Goal: Task Accomplishment & Management: Complete application form

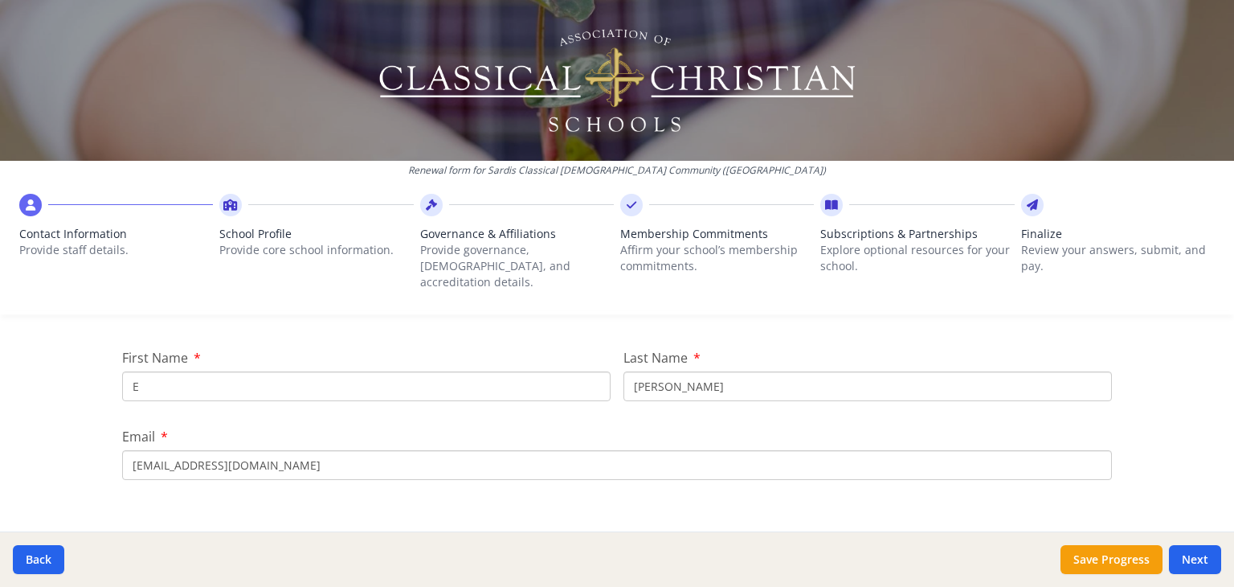
scroll to position [183, 0]
click at [185, 368] on input "E" at bounding box center [366, 383] width 489 height 30
type input "[PERSON_NAME]"
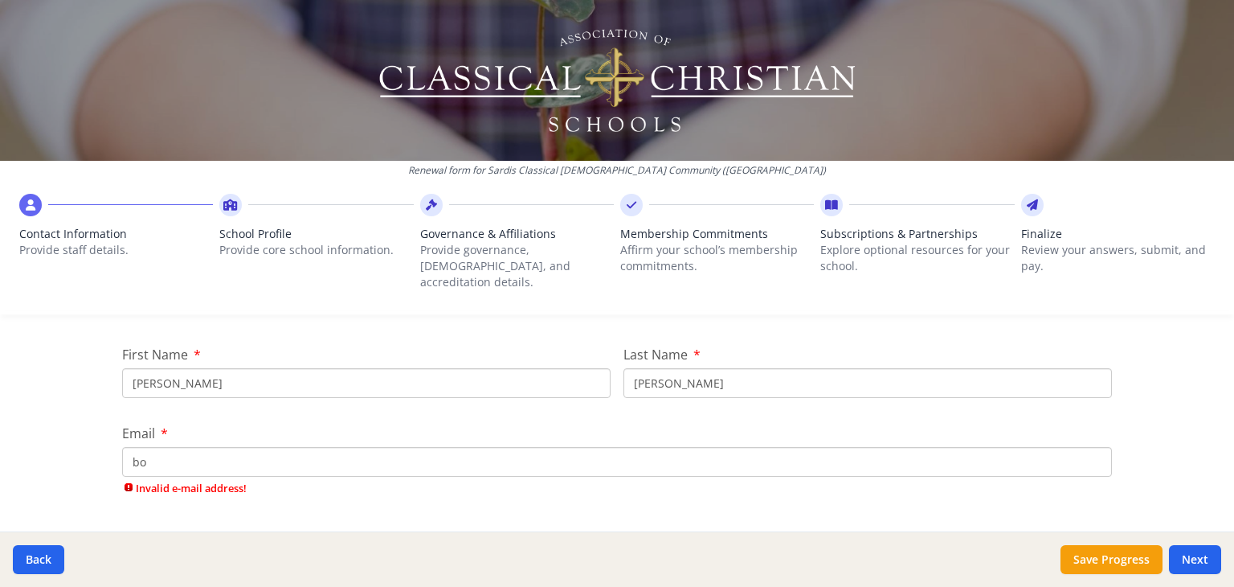
type input "b"
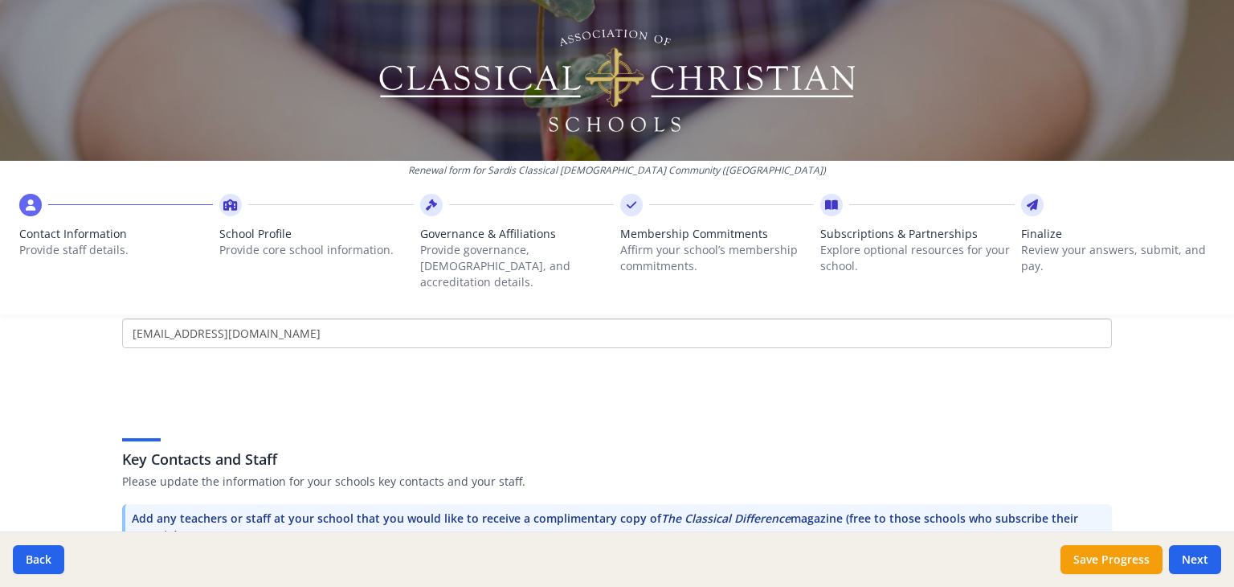
scroll to position [315, 0]
type input "[EMAIL_ADDRESS][DOMAIN_NAME]"
click at [415, 309] on div "Renewal form for Sardis Classical [DEMOGRAPHIC_DATA] Community ([GEOGRAPHIC_DAT…" at bounding box center [617, 163] width 1234 height 327
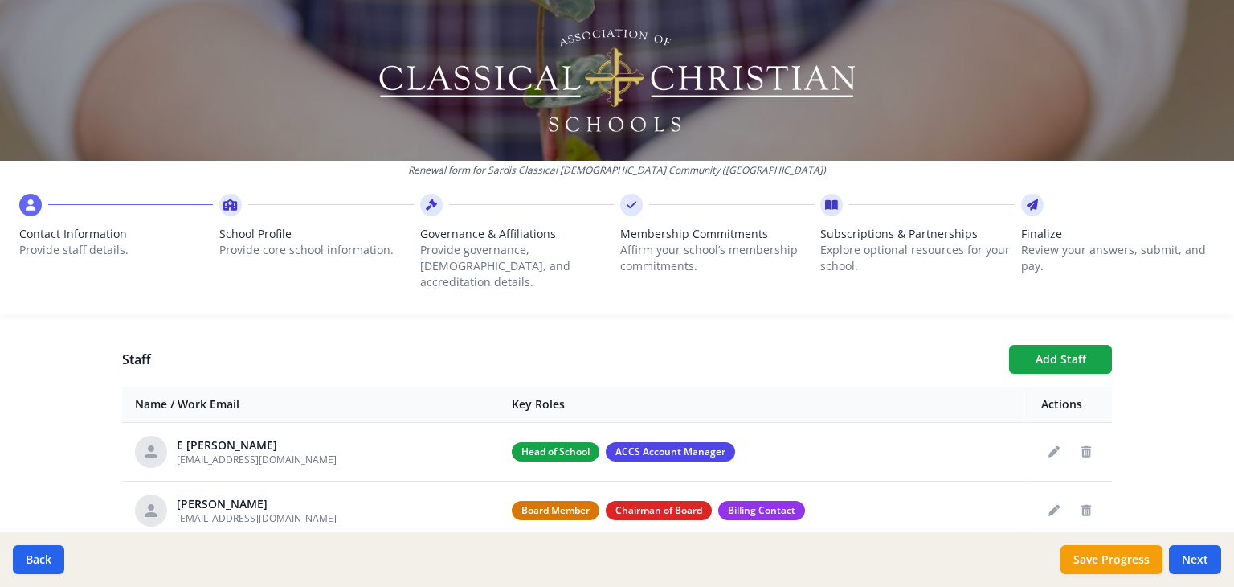
scroll to position [580, 0]
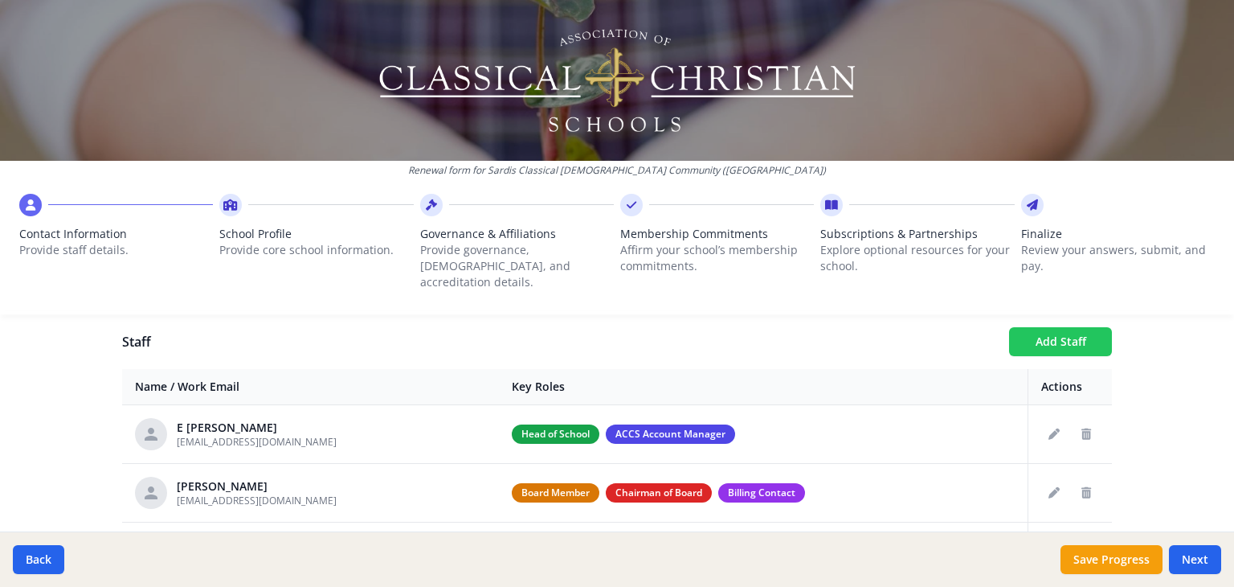
click at [1061, 332] on button "Add Staff" at bounding box center [1060, 341] width 103 height 29
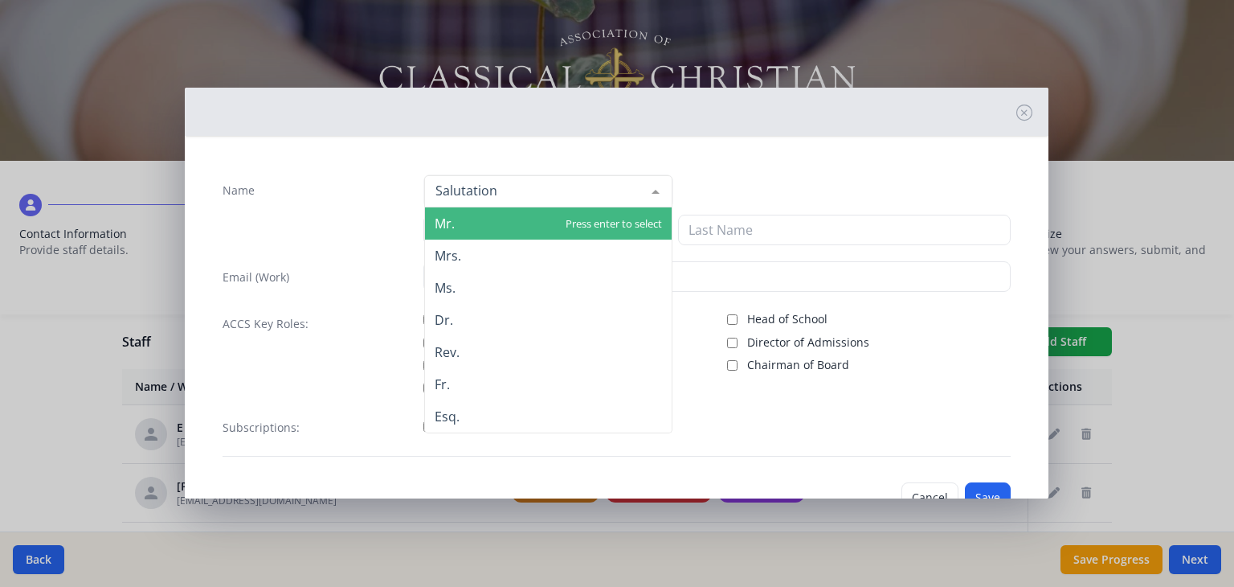
click at [519, 190] on div at bounding box center [548, 191] width 248 height 32
click at [496, 225] on span "Mr." at bounding box center [548, 223] width 247 height 32
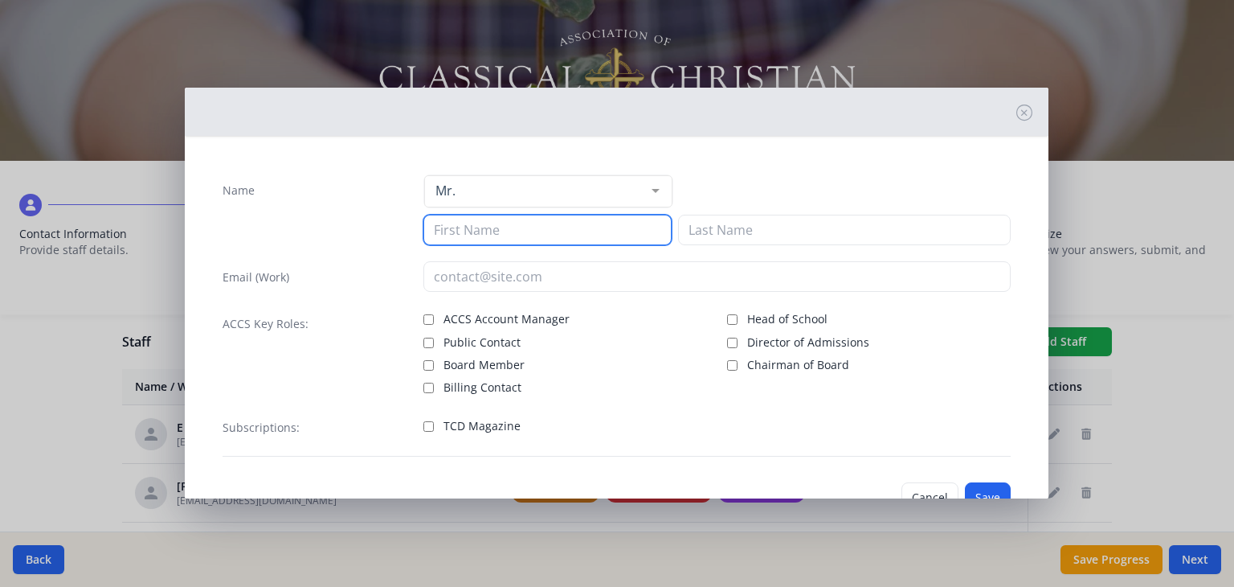
click at [496, 226] on input at bounding box center [547, 230] width 248 height 31
type input "[PERSON_NAME]"
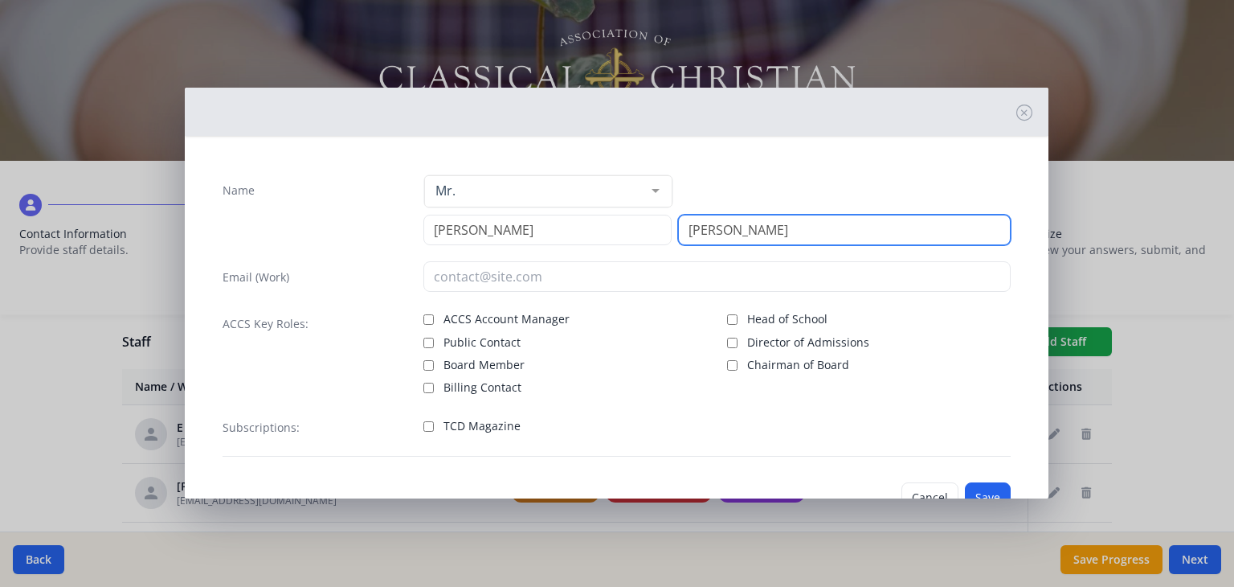
type input "[PERSON_NAME]"
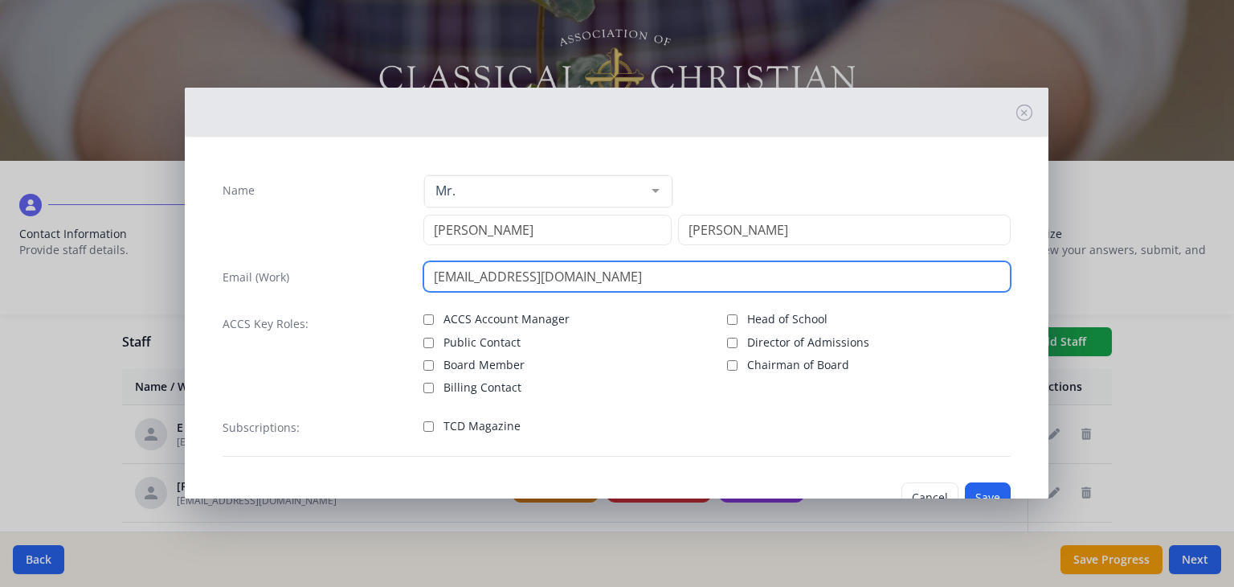
type input "[EMAIL_ADDRESS][DOMAIN_NAME]"
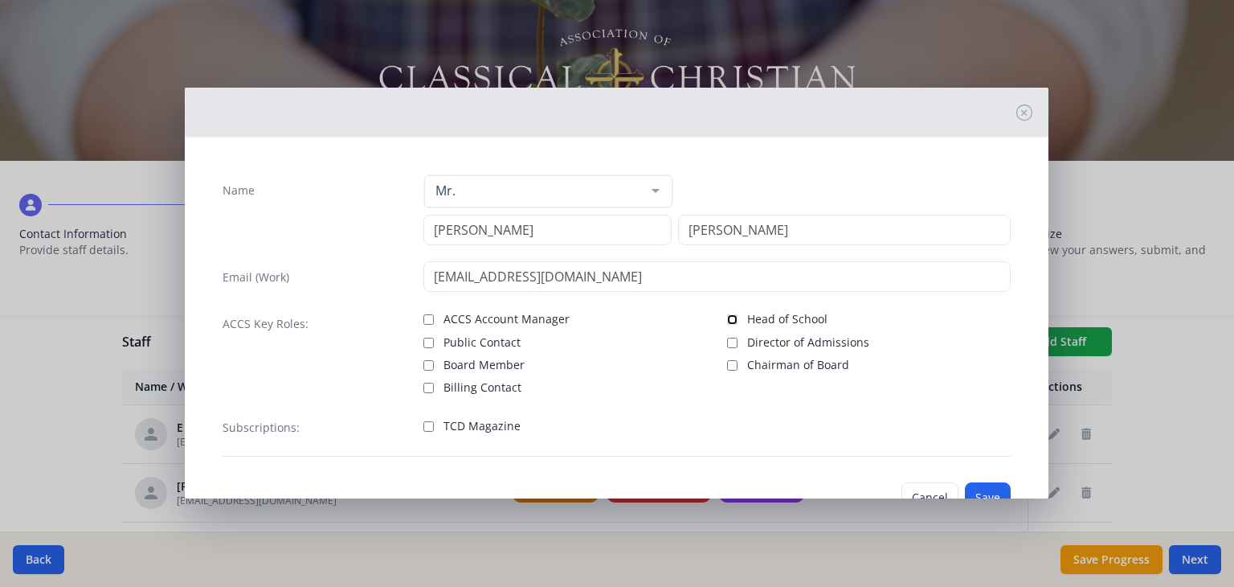
click at [727, 317] on input "Head of School" at bounding box center [732, 319] width 10 height 10
checkbox input "true"
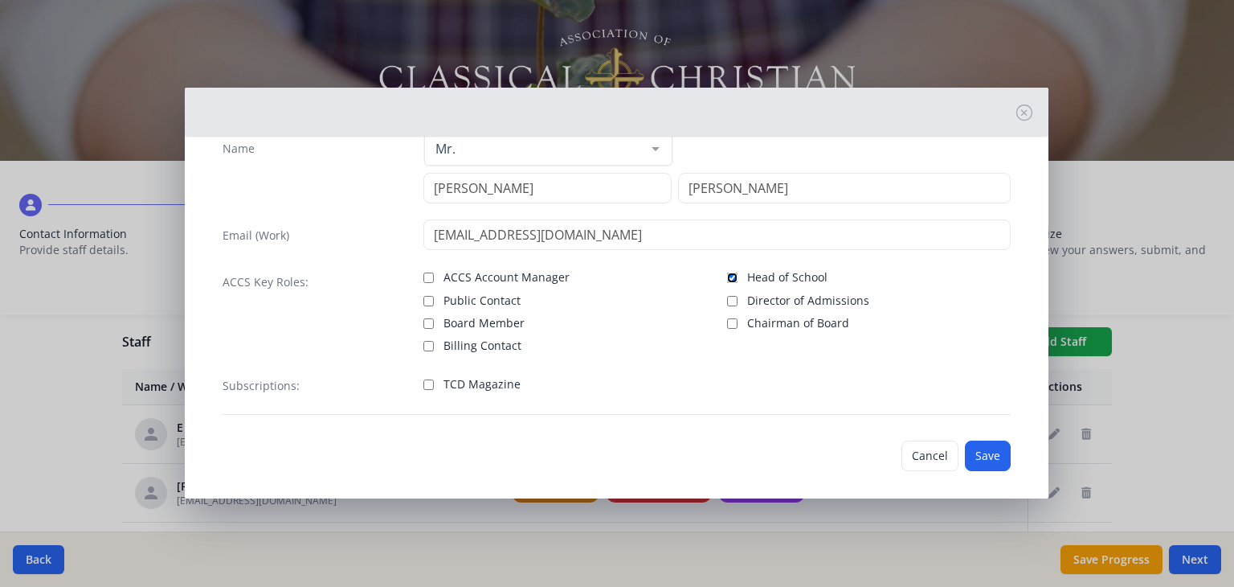
scroll to position [51, 0]
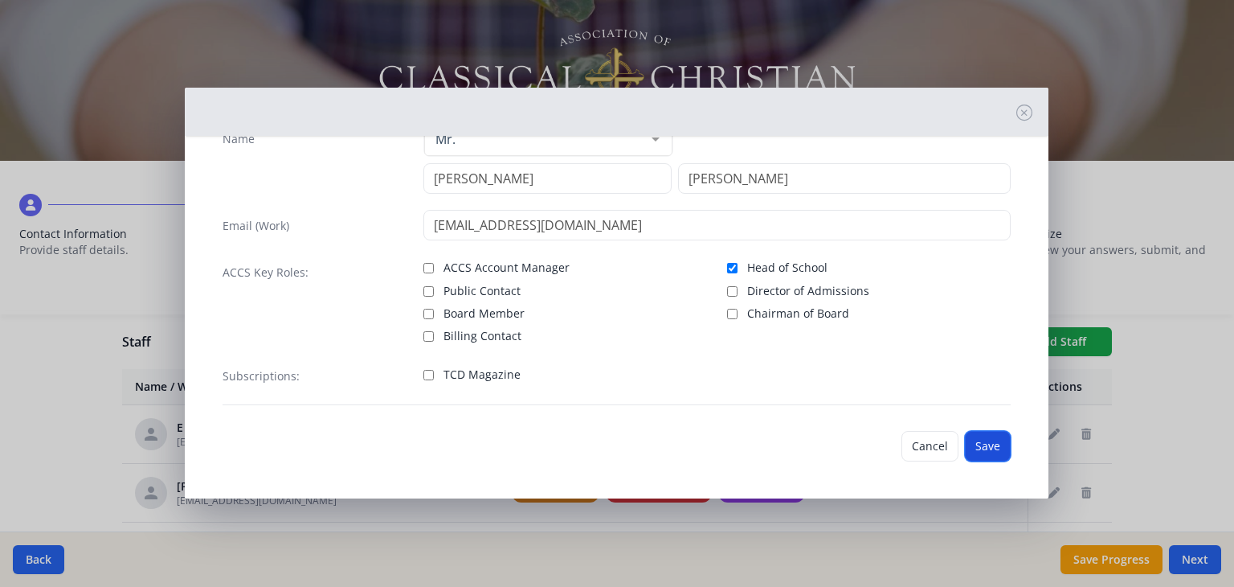
click at [988, 434] on button "Save" at bounding box center [988, 446] width 46 height 31
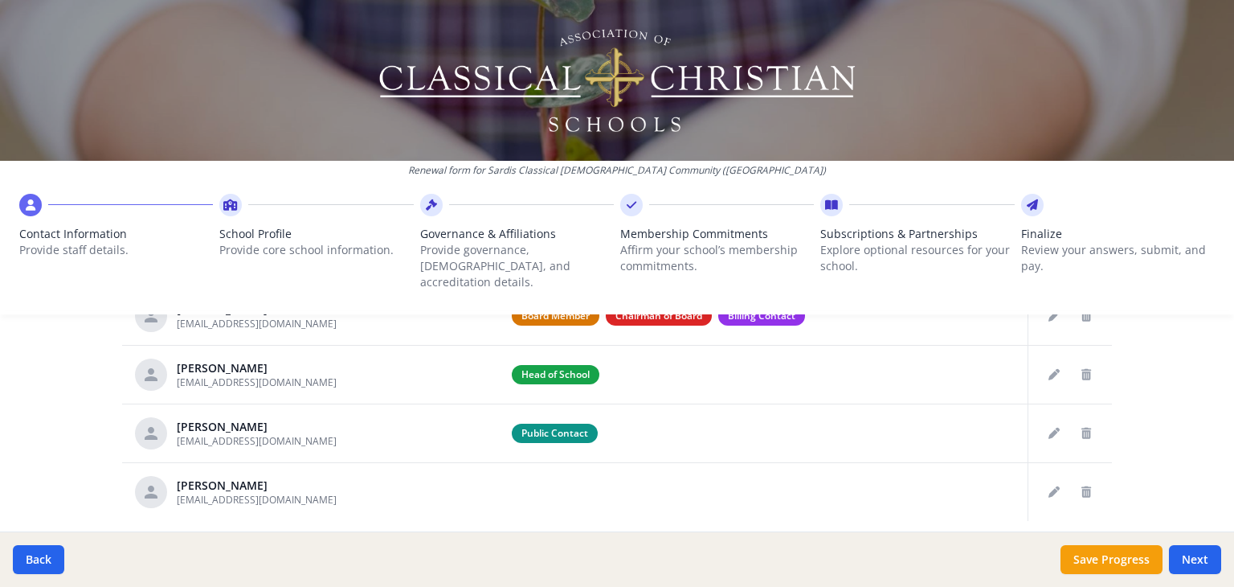
scroll to position [797, 0]
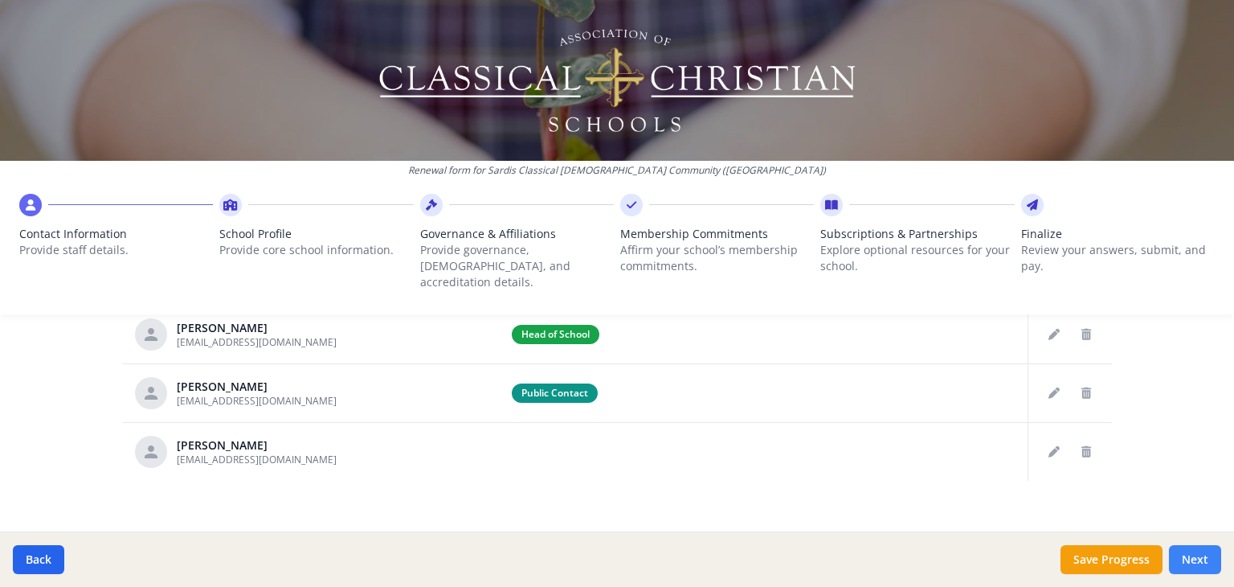
click at [1209, 556] on button "Next" at bounding box center [1195, 559] width 52 height 29
type input "[PHONE_NUMBER]"
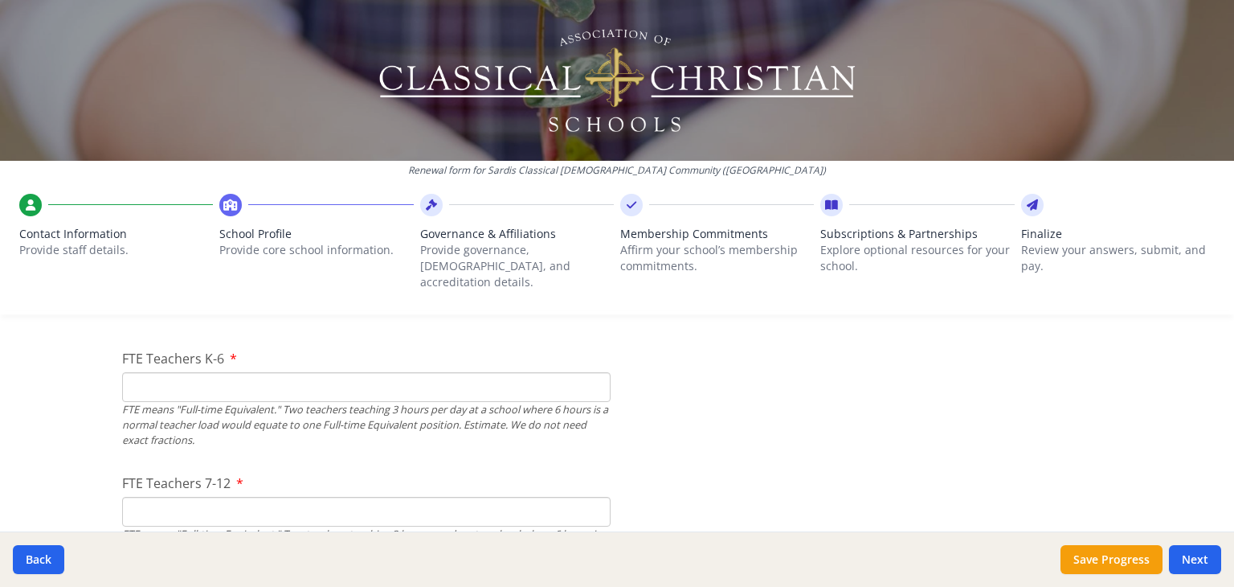
scroll to position [1004, 0]
click at [347, 367] on input "FTE Teachers K-6" at bounding box center [366, 382] width 489 height 30
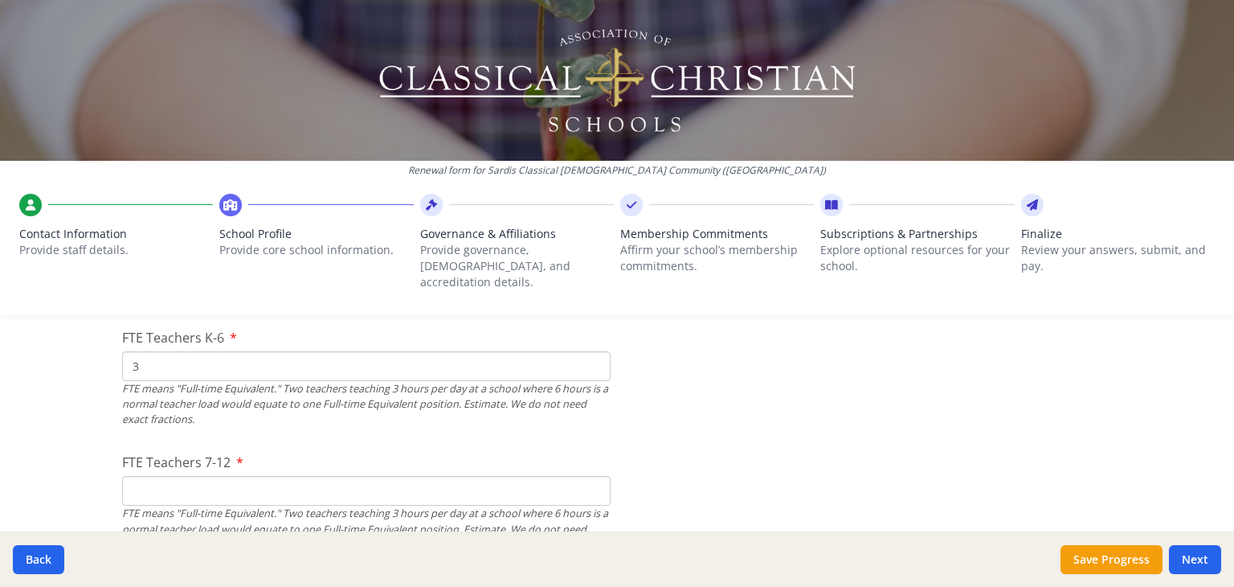
scroll to position [1037, 0]
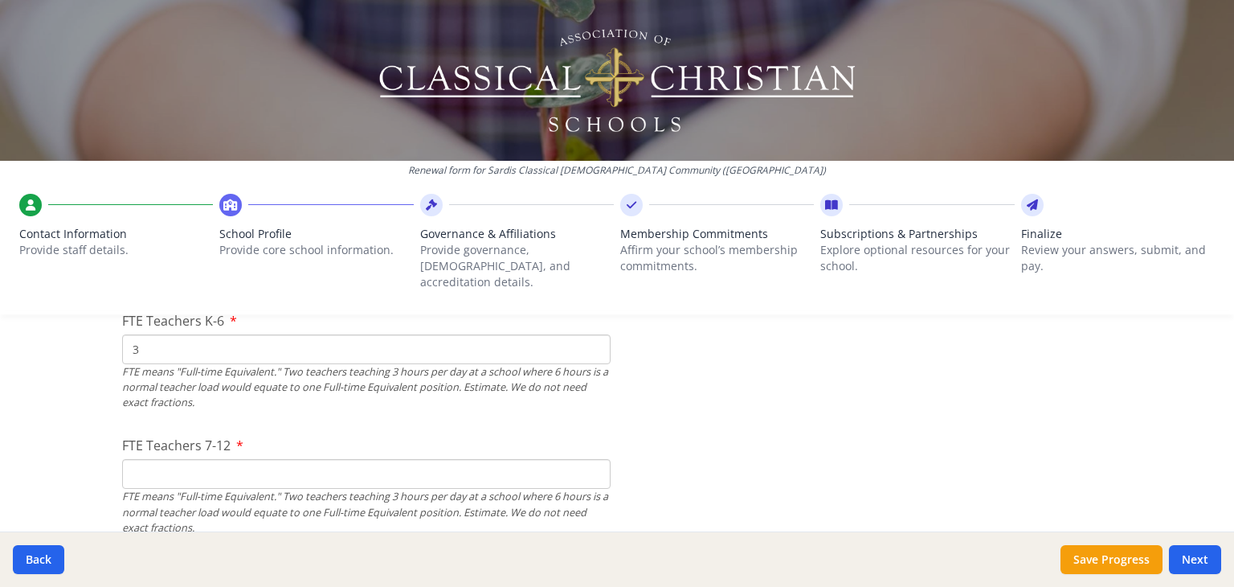
type input "3"
click at [285, 459] on input "FTE Teachers 7-12" at bounding box center [366, 474] width 489 height 30
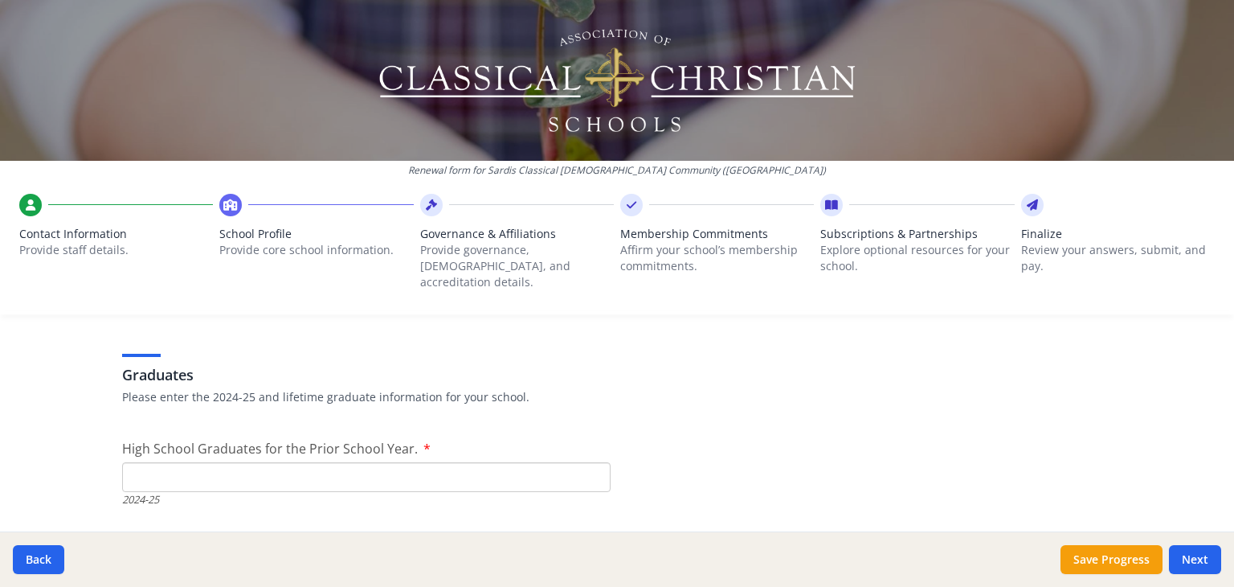
scroll to position [2239, 0]
type input "2"
click at [285, 460] on input "High School Graduates for the Prior School Year." at bounding box center [366, 475] width 489 height 30
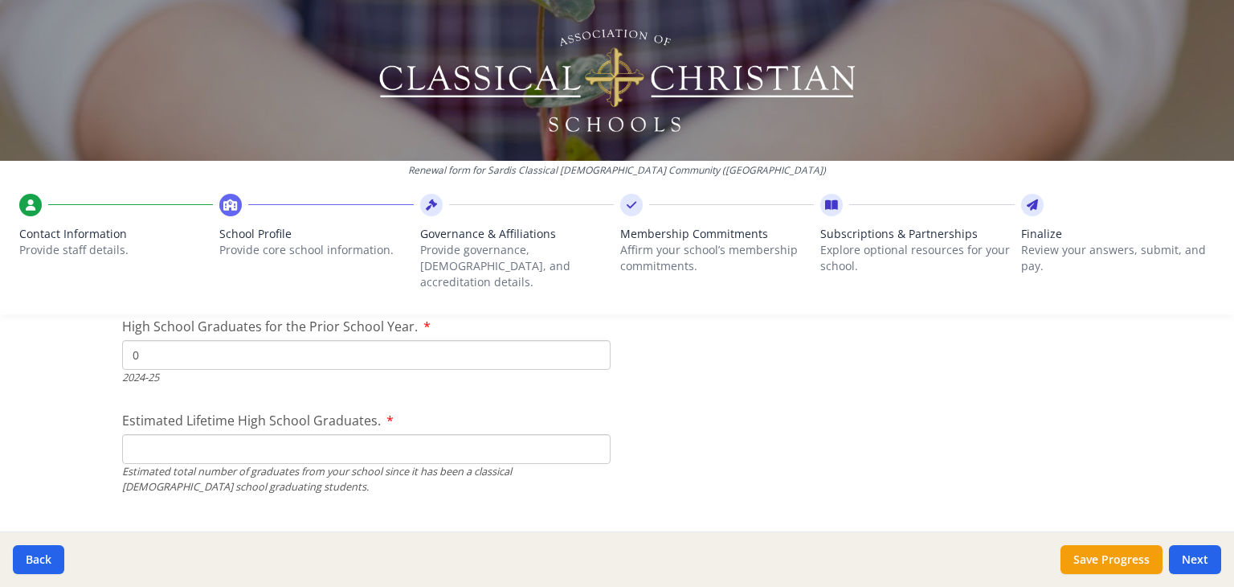
scroll to position [2361, 0]
type input "0"
click at [224, 438] on input "Estimated Lifetime High School Graduates." at bounding box center [366, 447] width 489 height 30
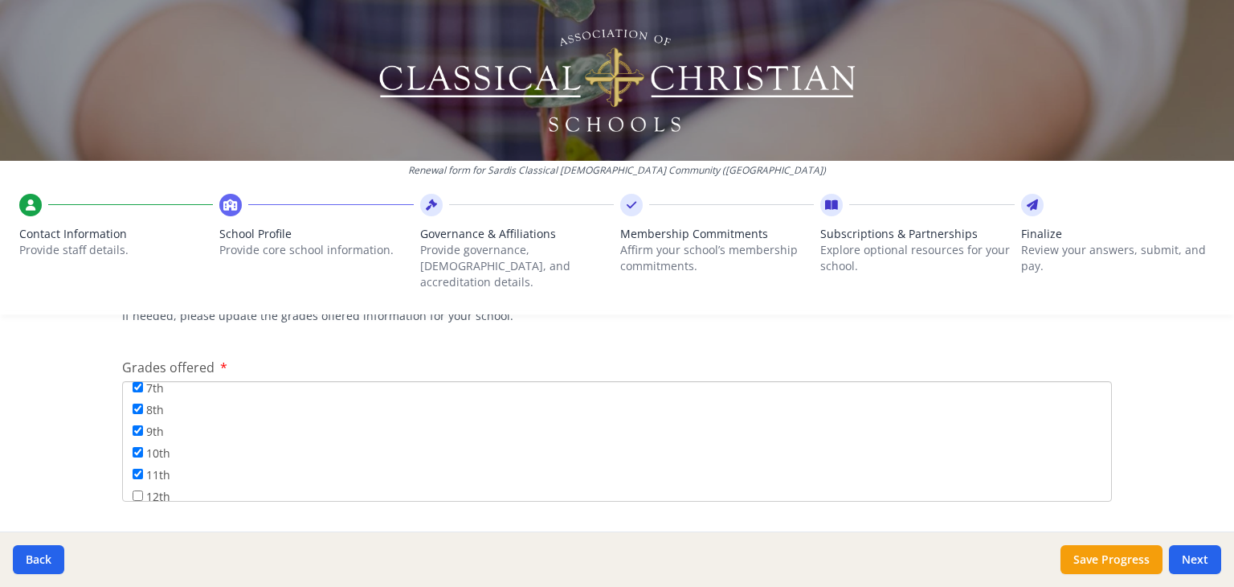
scroll to position [191, 0]
type input "0"
click at [133, 481] on input "12th" at bounding box center [138, 486] width 10 height 10
checkbox input "true"
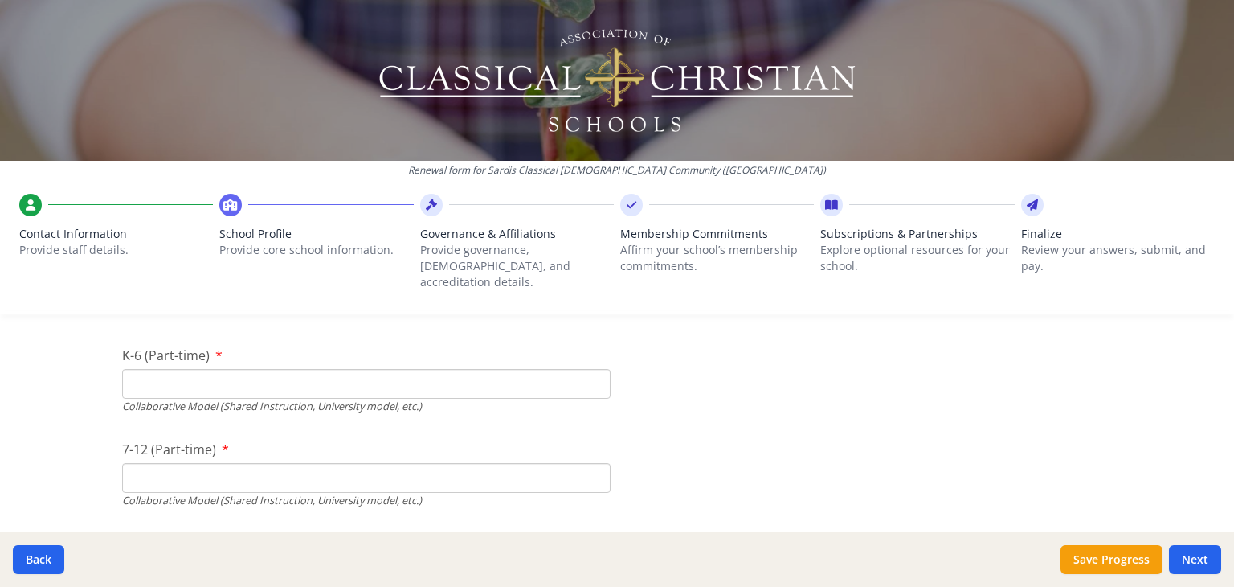
scroll to position [3826, 0]
click at [238, 377] on input "K-6 (Part-time)" at bounding box center [366, 382] width 489 height 30
type input "22"
click at [198, 461] on input "7-12 (Part-time)" at bounding box center [366, 476] width 489 height 30
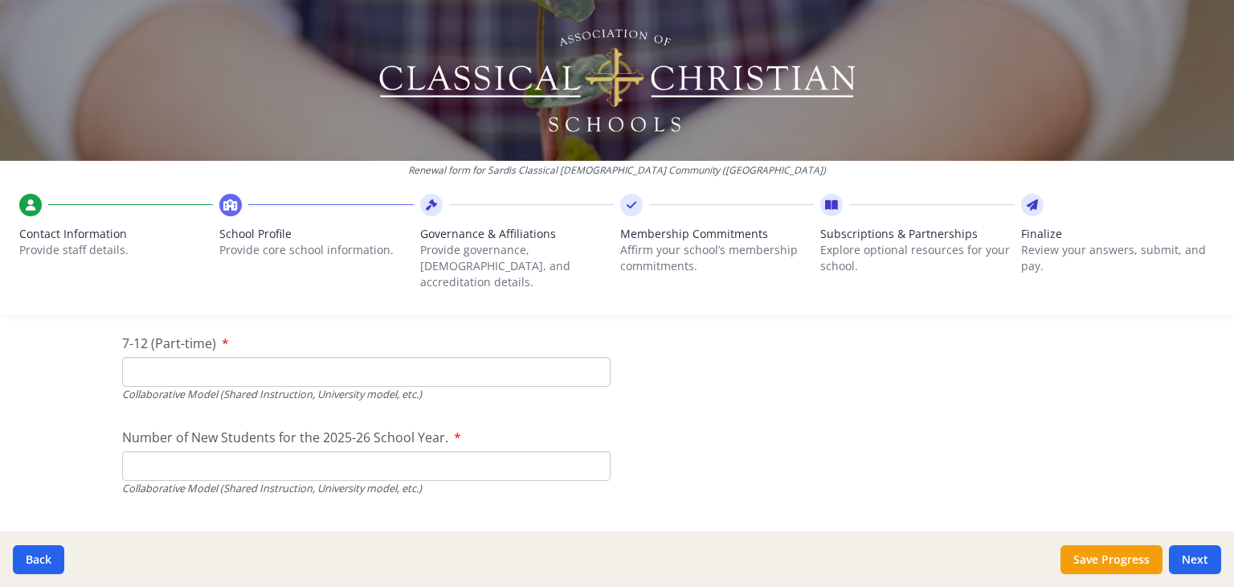
scroll to position [3937, 0]
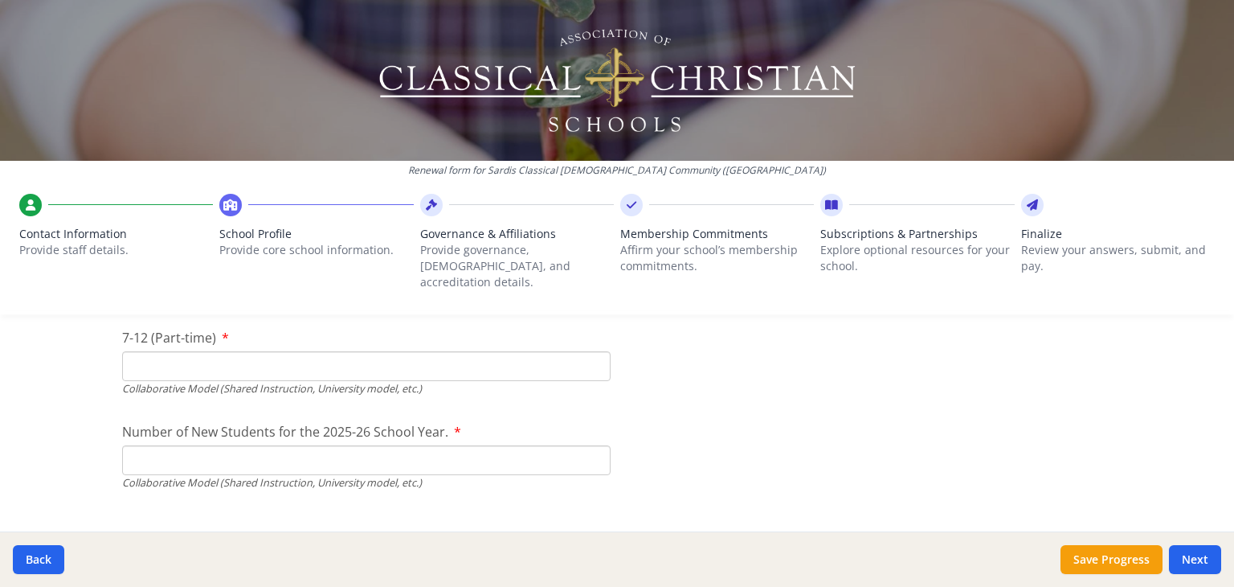
click at [202, 354] on input "7-12 (Part-time)" at bounding box center [366, 366] width 489 height 30
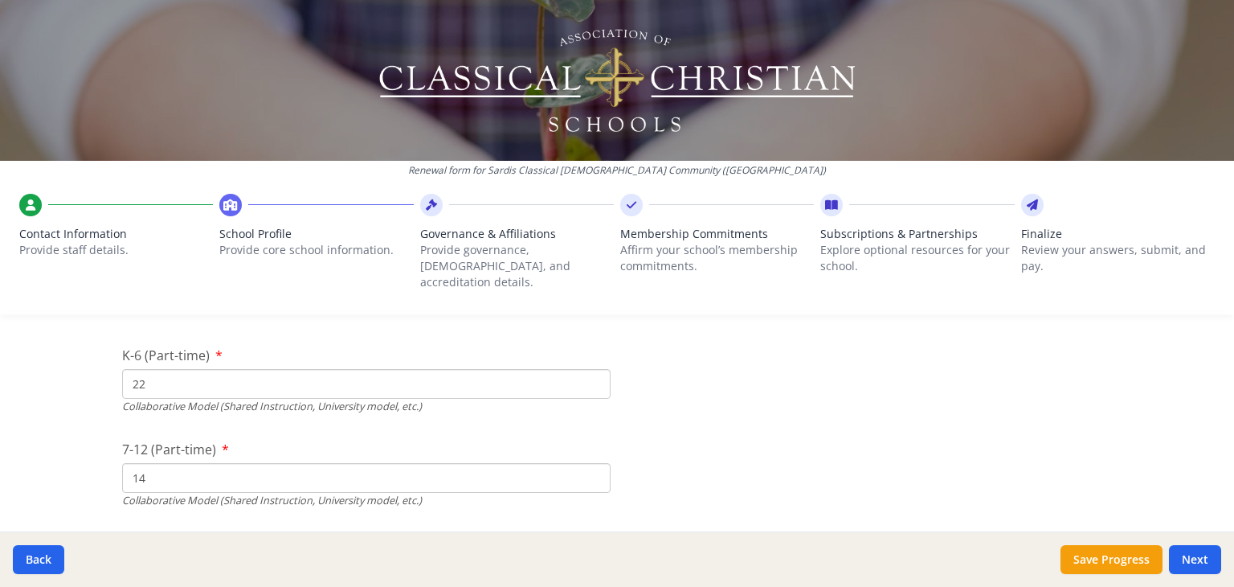
scroll to position [3824, 0]
type input "14"
click at [202, 370] on input "22" at bounding box center [366, 385] width 489 height 30
type input "20"
click at [39, 364] on div "Renewal form for Sardis Classical [DEMOGRAPHIC_DATA] Community ([GEOGRAPHIC_DAT…" at bounding box center [617, 293] width 1234 height 587
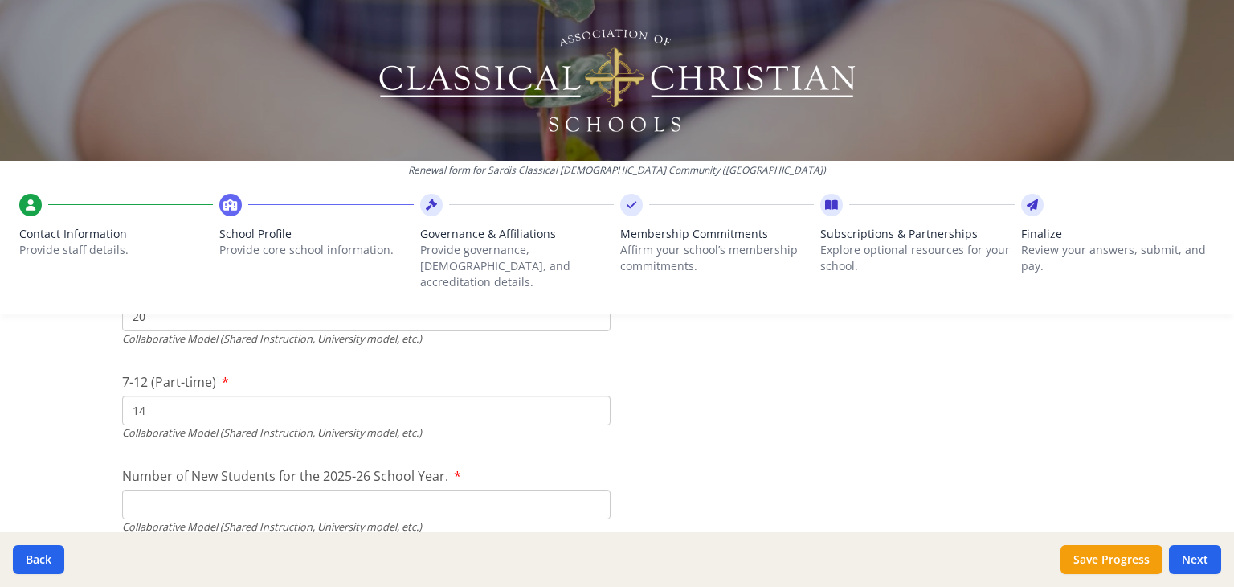
scroll to position [3869, 0]
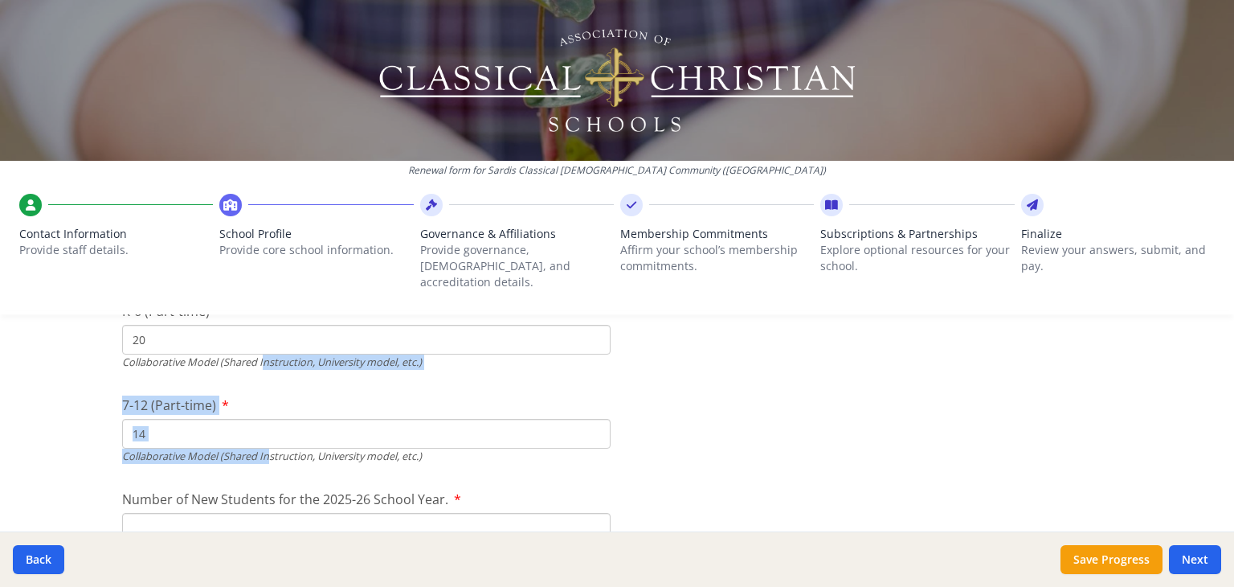
drag, startPoint x: 257, startPoint y: 356, endPoint x: 262, endPoint y: 448, distance: 91.7
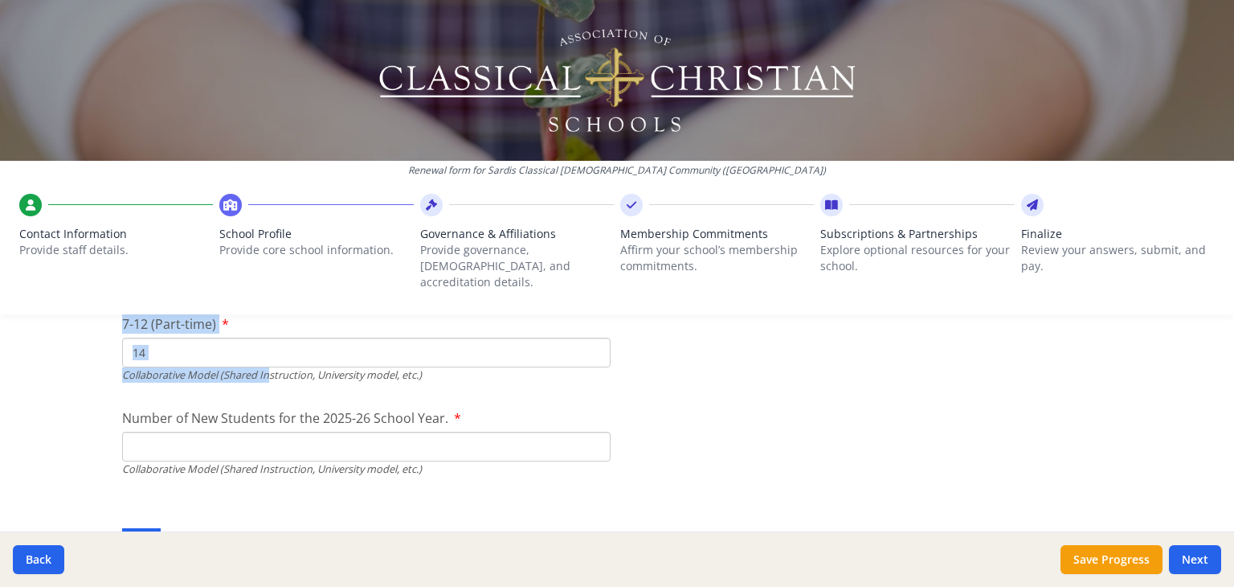
scroll to position [3953, 0]
click at [229, 82] on input "Number of New Students for the 2025-26 School Year." at bounding box center [366, 67] width 489 height 30
type input "1"
click at [193, 500] on div "Tuition - 5-Day Traditional Model Students Please enter the tuition information…" at bounding box center [617, 538] width 990 height 77
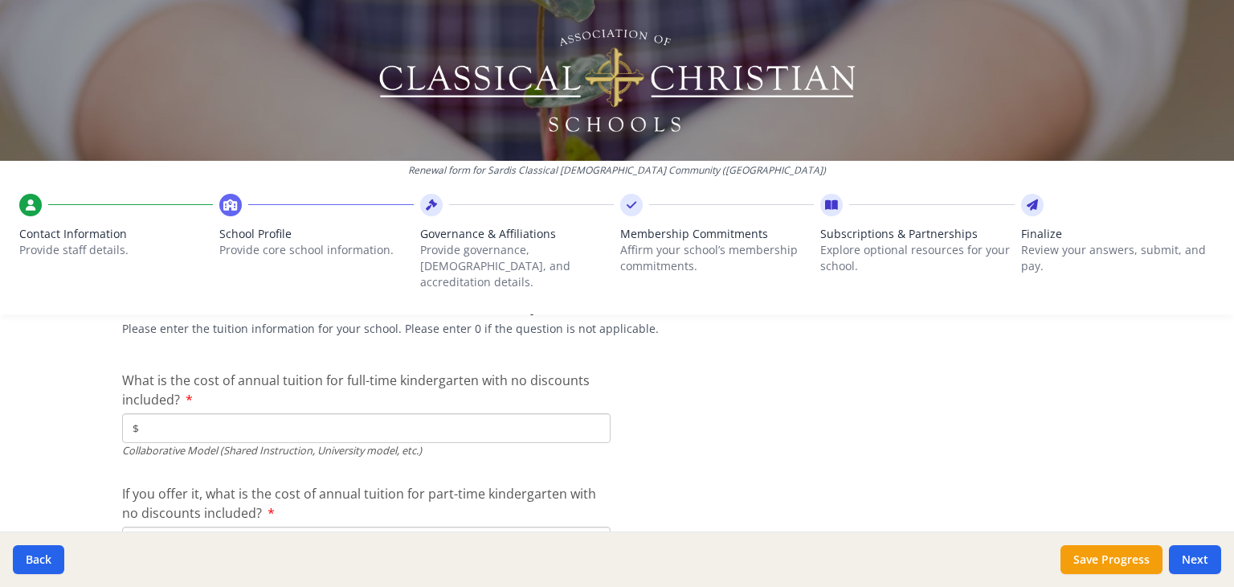
scroll to position [4937, 0]
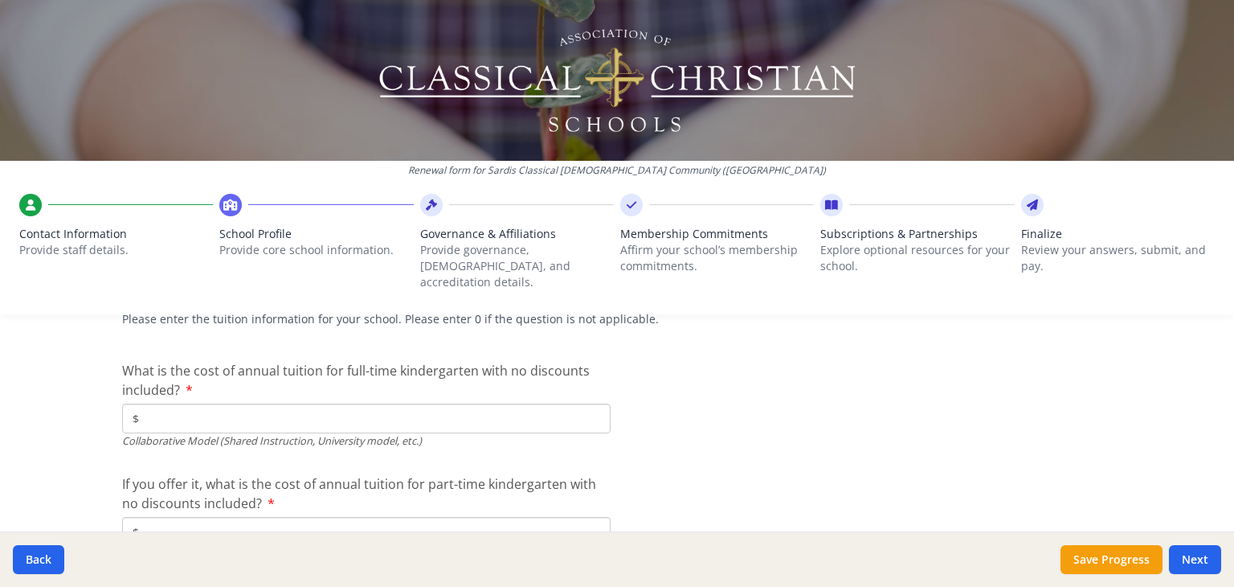
click at [207, 433] on div "Collaborative Model (Shared Instruction, University model, etc.)" at bounding box center [366, 440] width 489 height 15
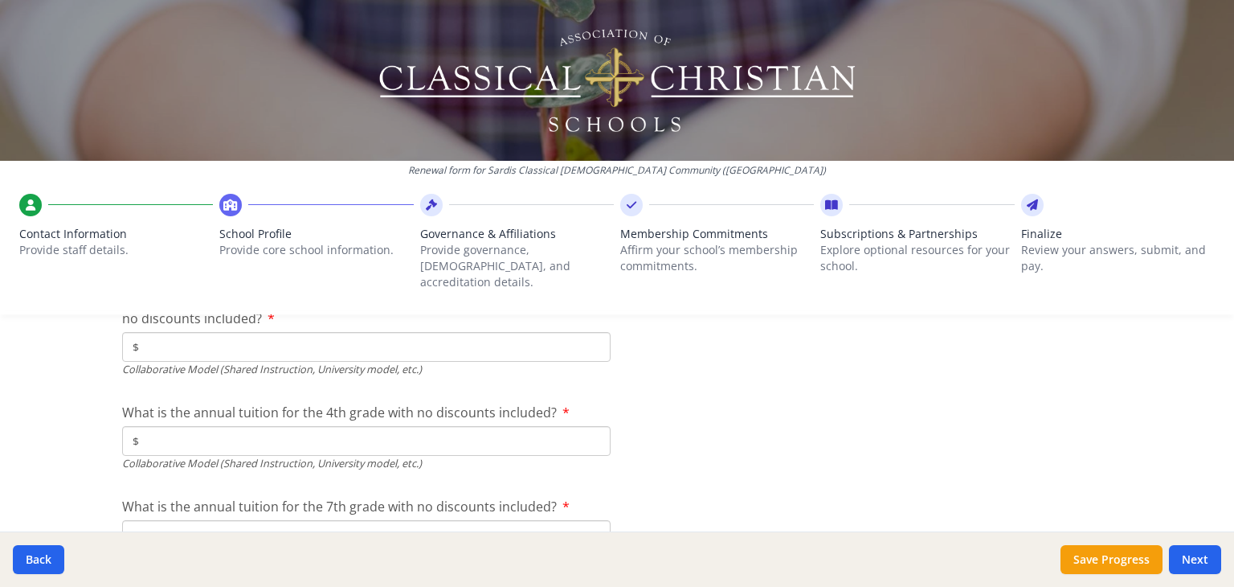
scroll to position [5127, 0]
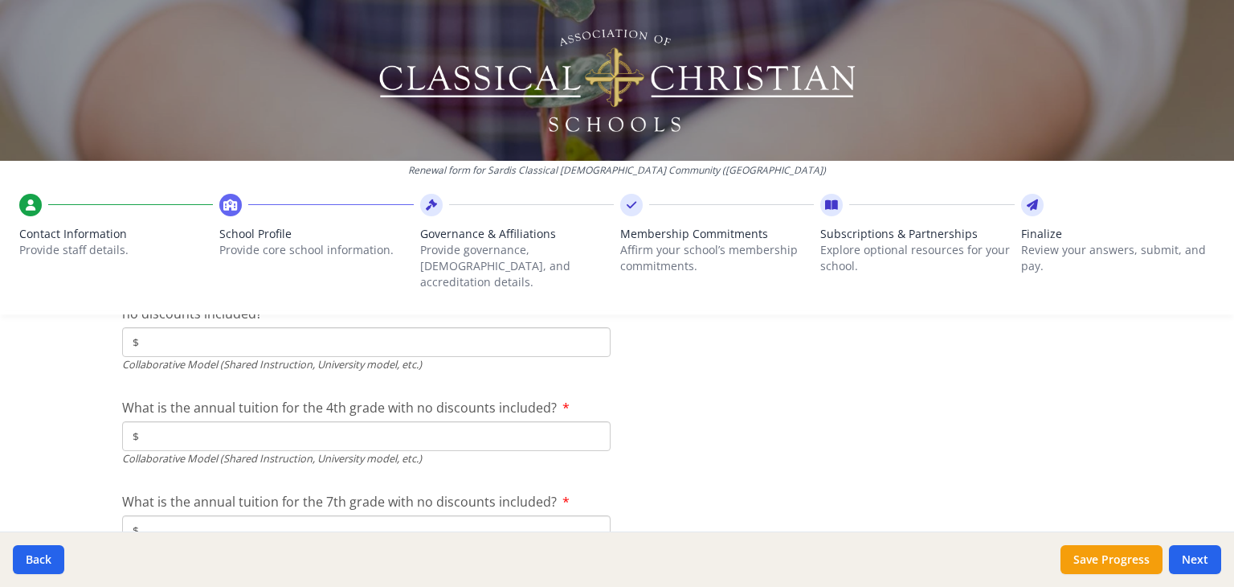
type input "$3 400"
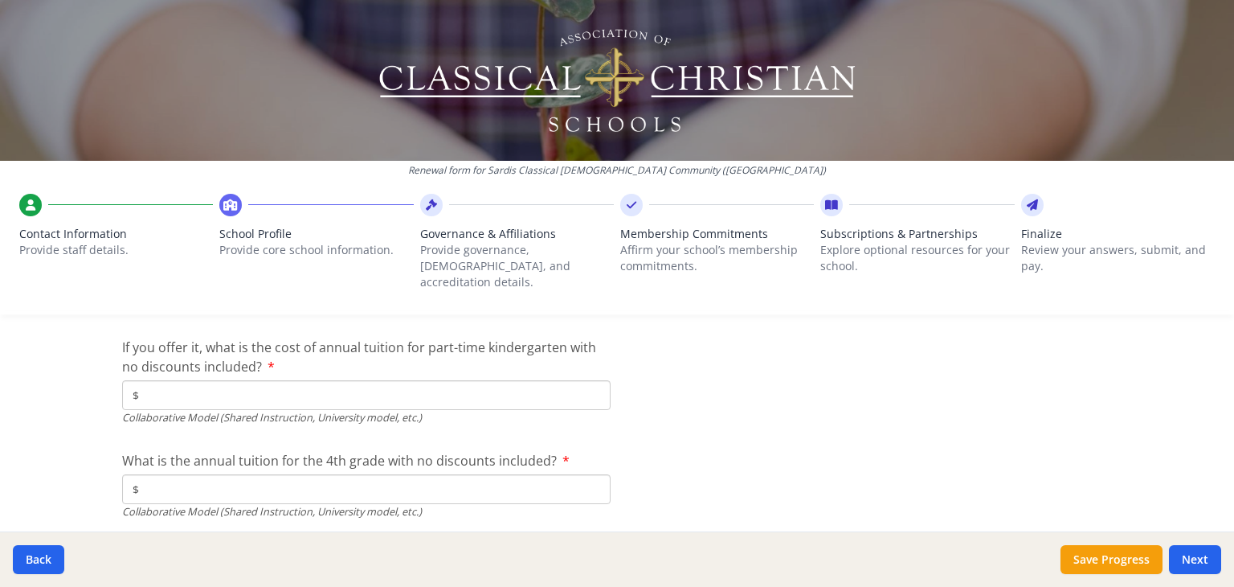
scroll to position [5074, 0]
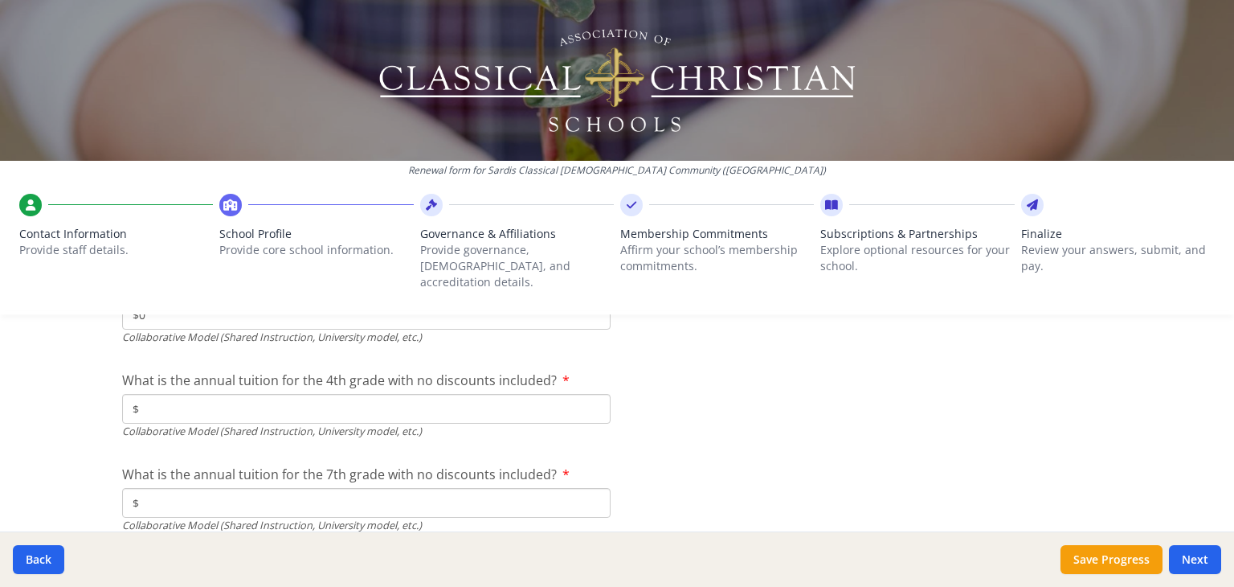
type input "$0"
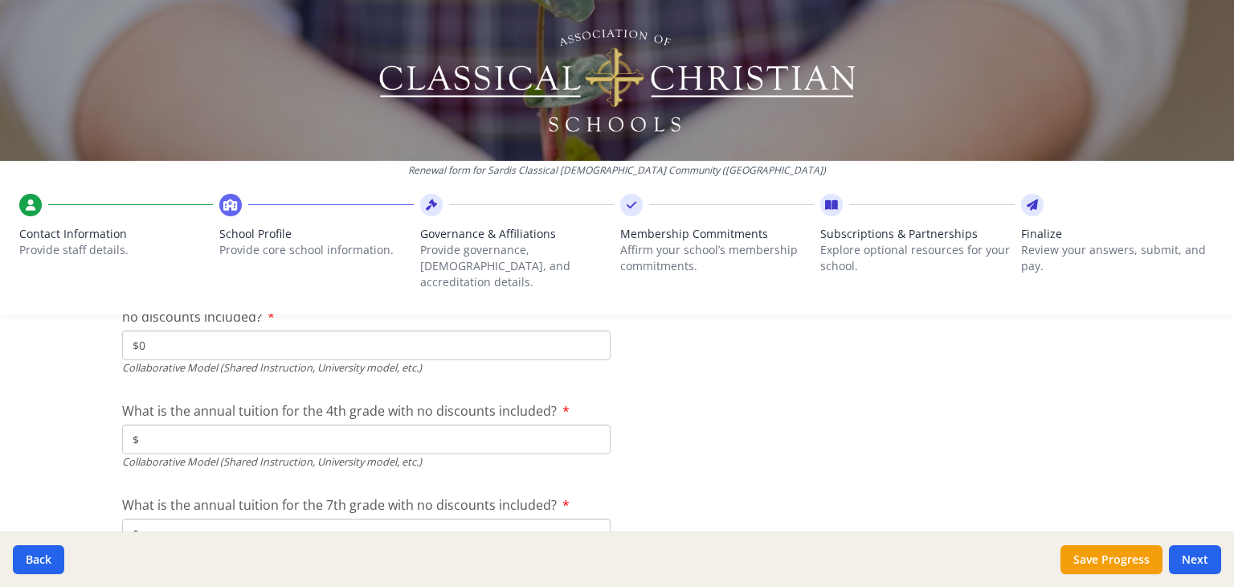
scroll to position [5123, 0]
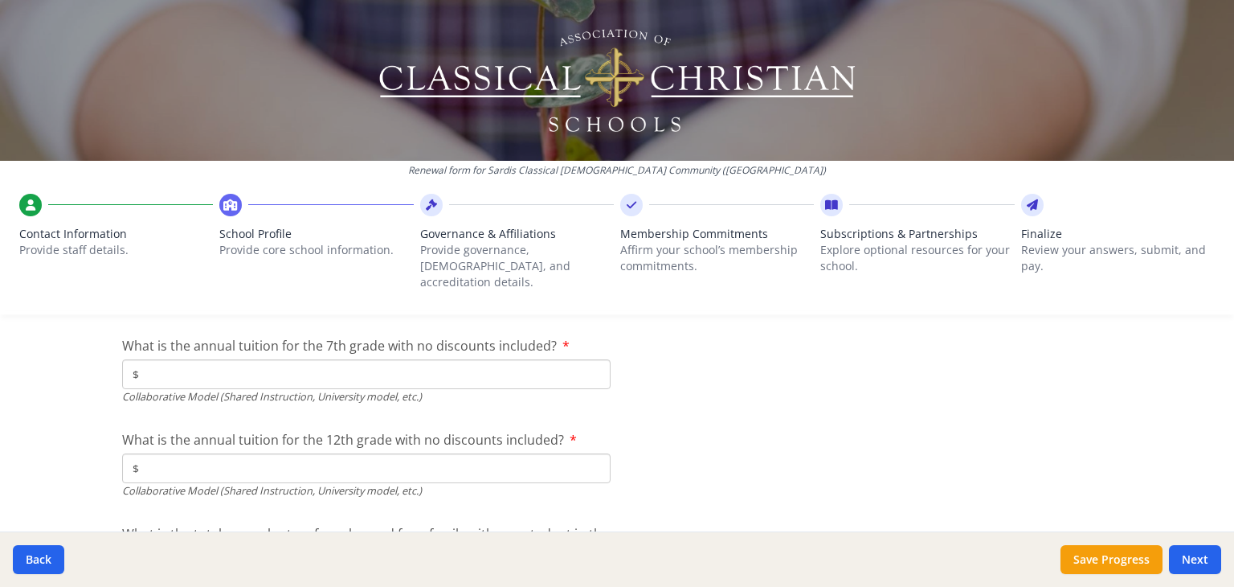
scroll to position [5283, 0]
type input "$6 000"
type input "$7 200"
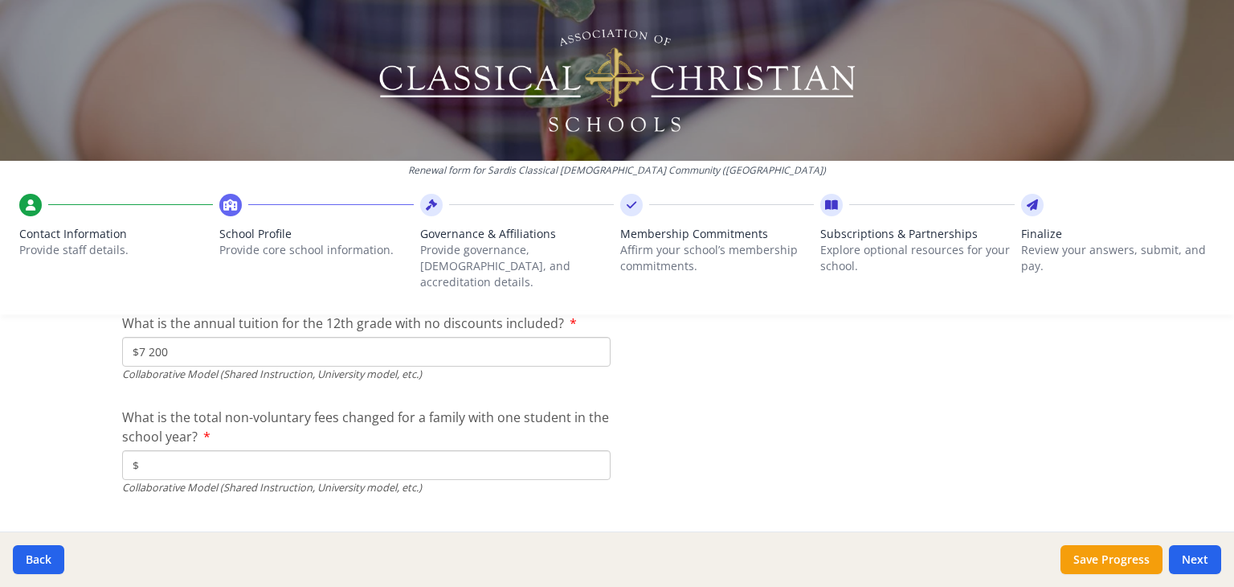
scroll to position [5414, 0]
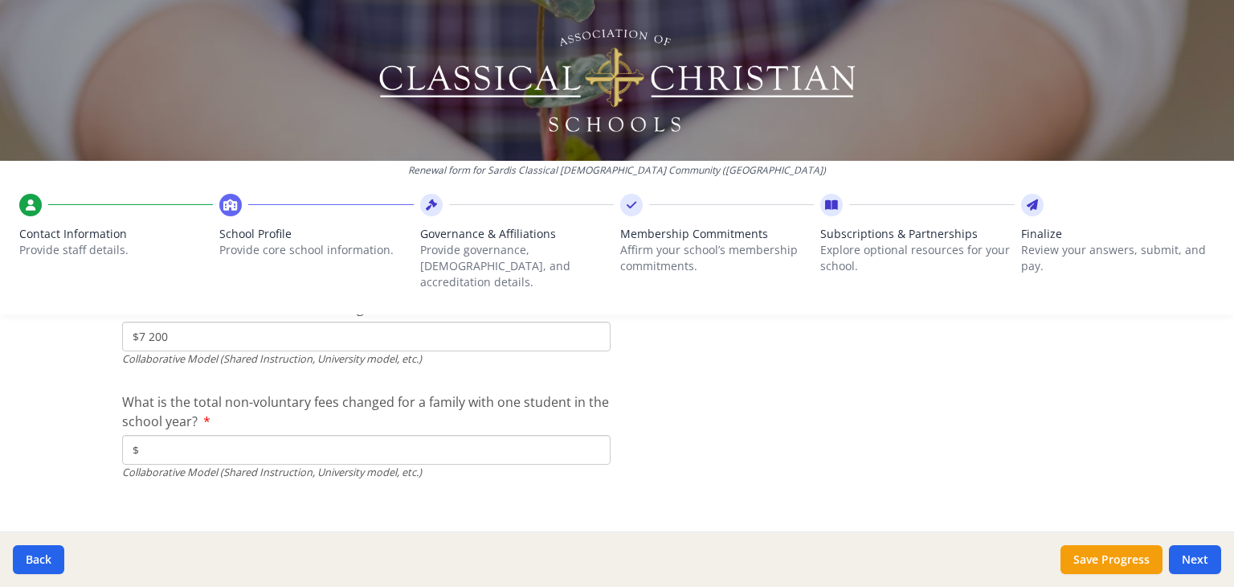
type input "$7 200"
click at [264, 435] on input "$" at bounding box center [366, 450] width 489 height 30
click at [488, 438] on input "$625" at bounding box center [366, 450] width 489 height 30
type input "$625"
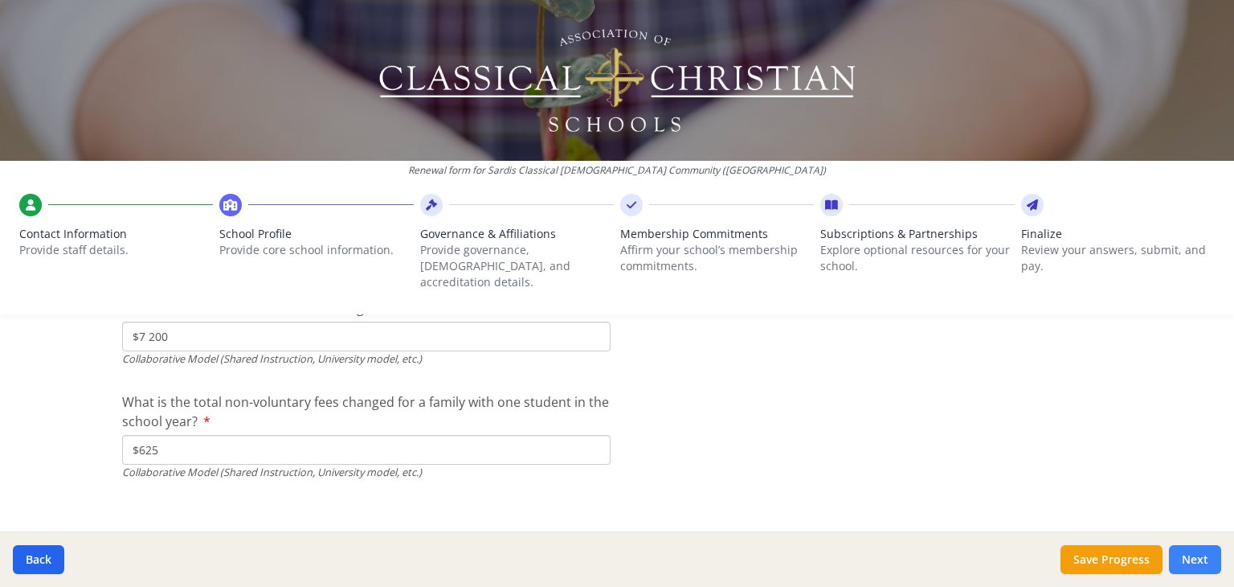
click at [1183, 552] on button "Next" at bounding box center [1195, 559] width 52 height 29
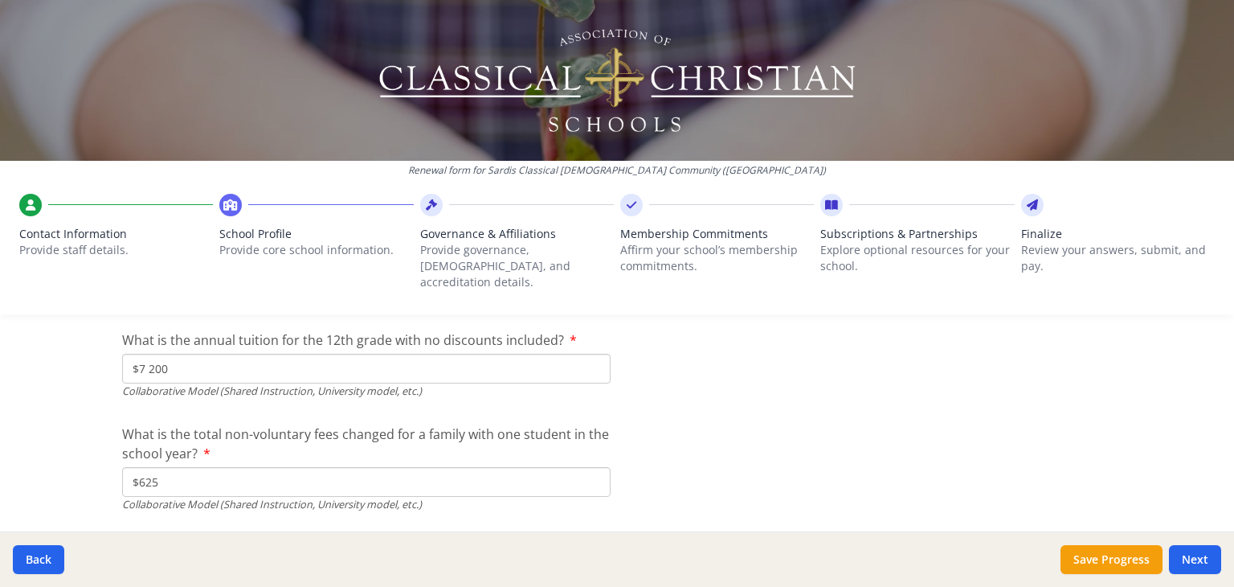
scroll to position [5689, 0]
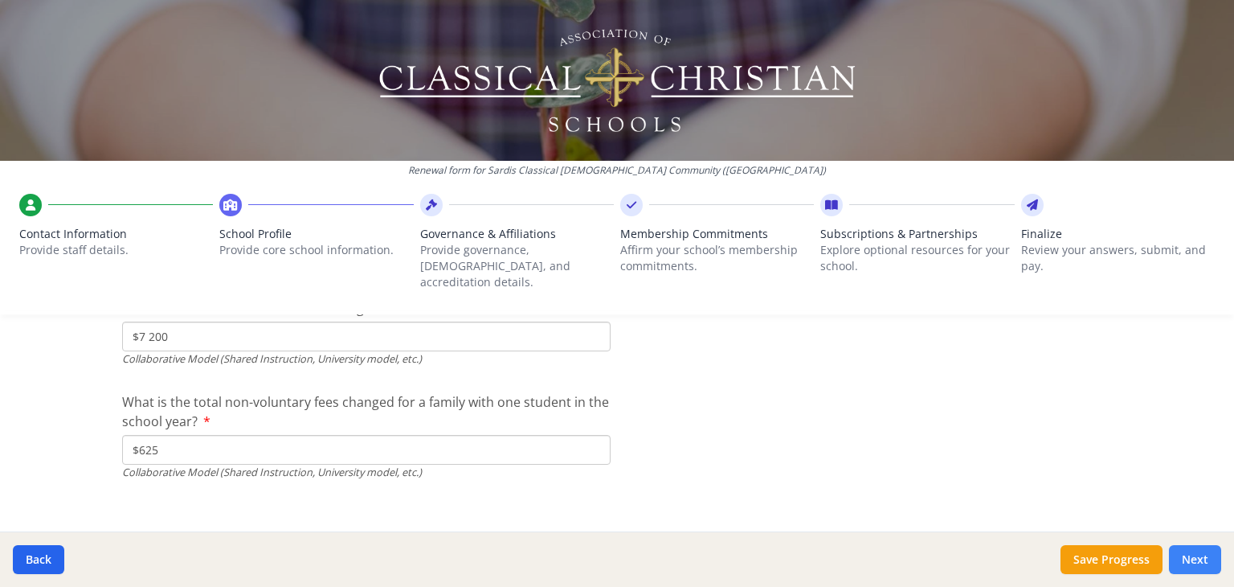
click at [1205, 547] on button "Next" at bounding box center [1195, 559] width 52 height 29
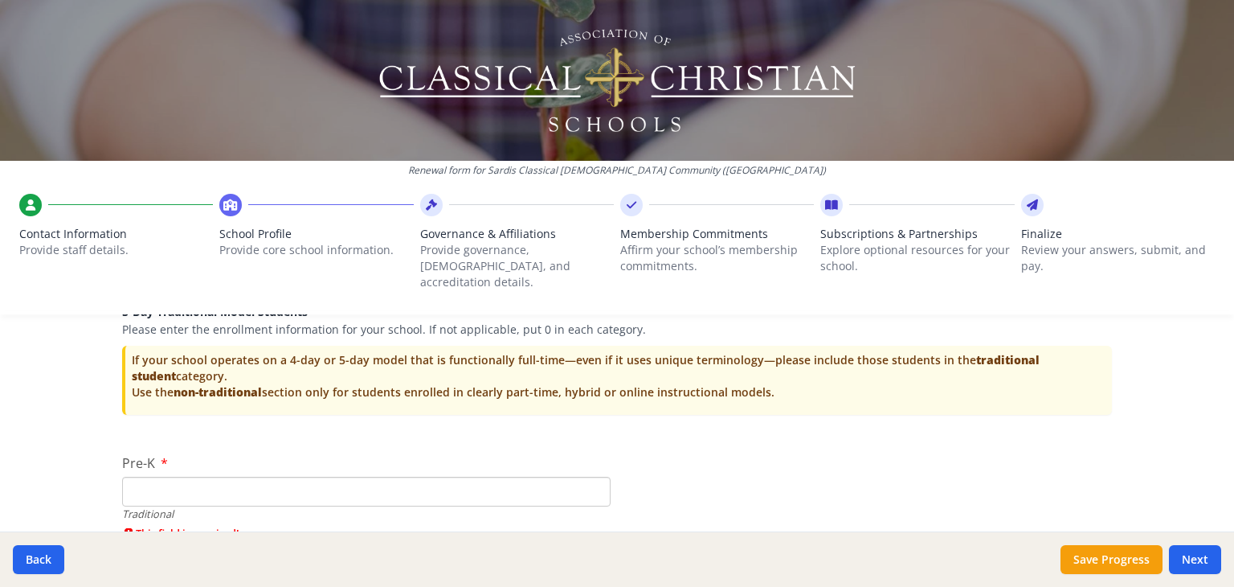
scroll to position [3250, 0]
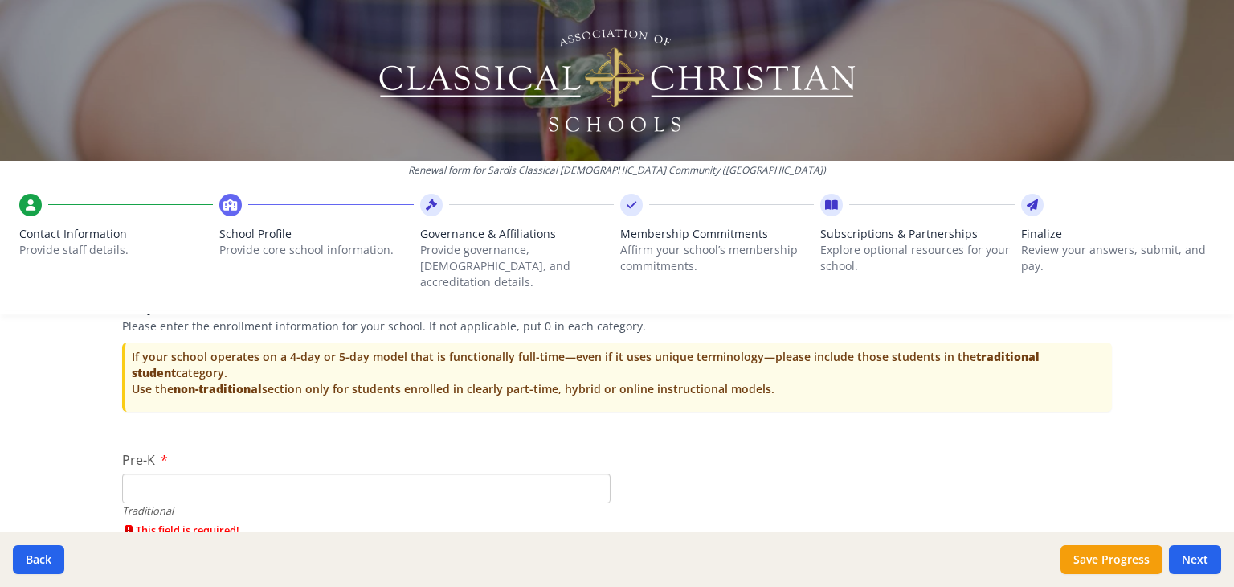
click at [315, 477] on input "Pre-K" at bounding box center [366, 488] width 489 height 30
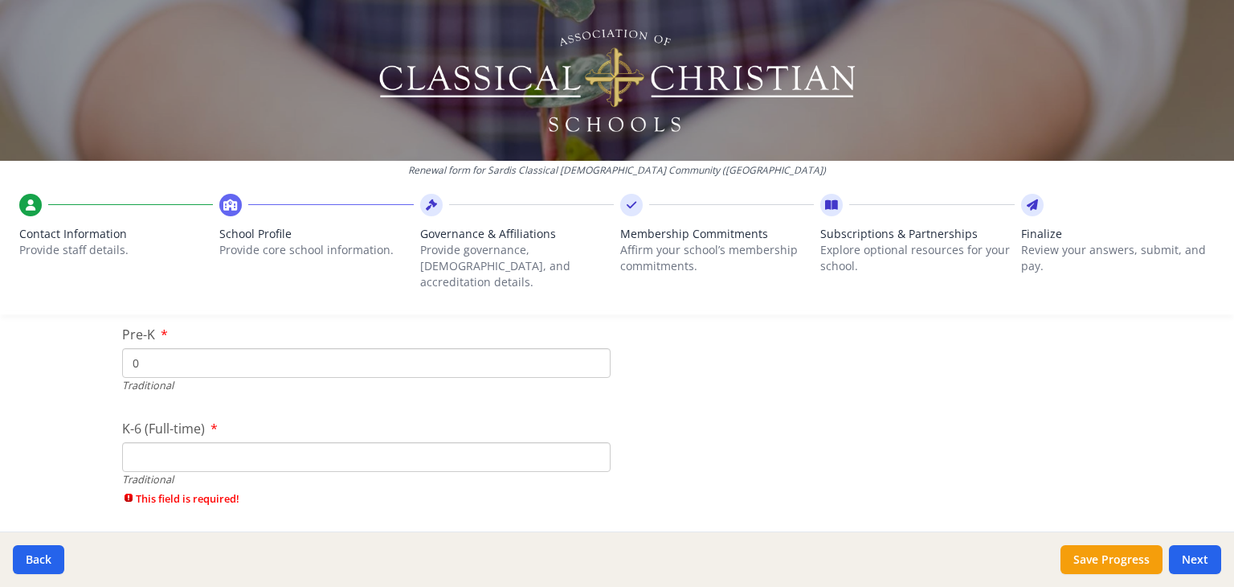
scroll to position [3378, 0]
type input "0"
click at [258, 439] on input "K-6 (Full-time)" at bounding box center [366, 454] width 489 height 30
type input "0"
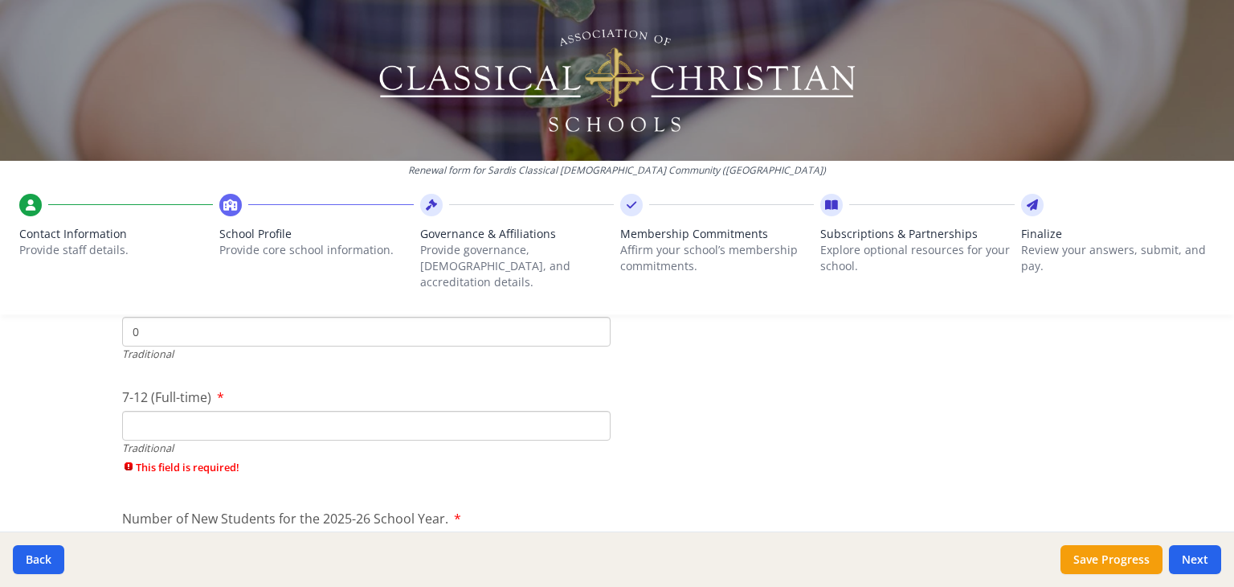
click at [258, 437] on div "7-12 (Full-time) Traditional This field is required!" at bounding box center [366, 435] width 489 height 96
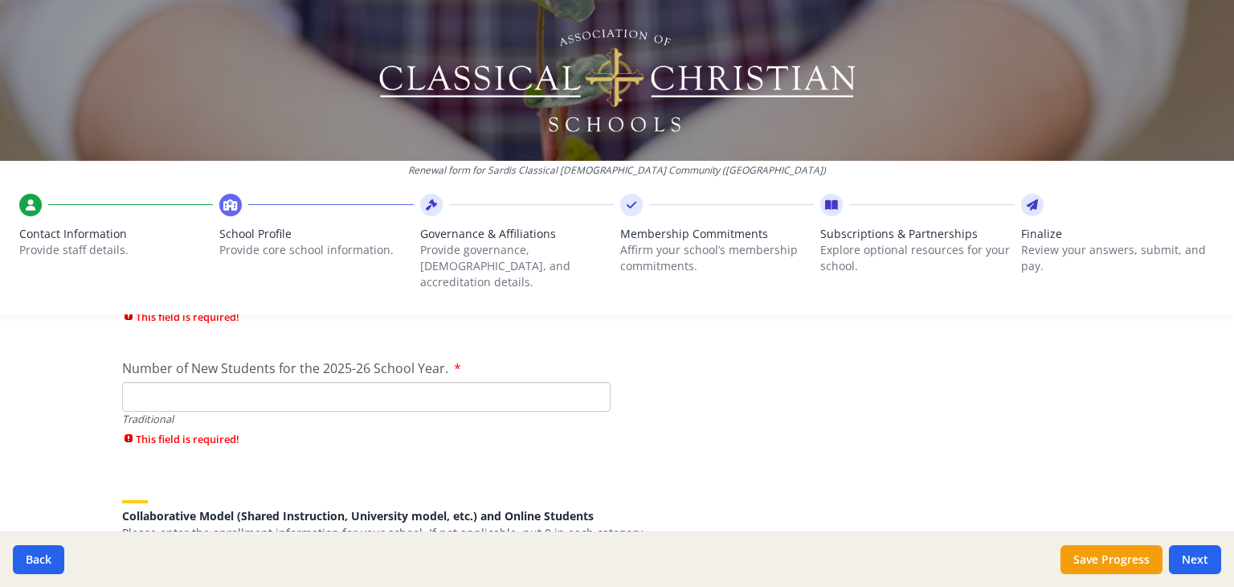
scroll to position [3651, 0]
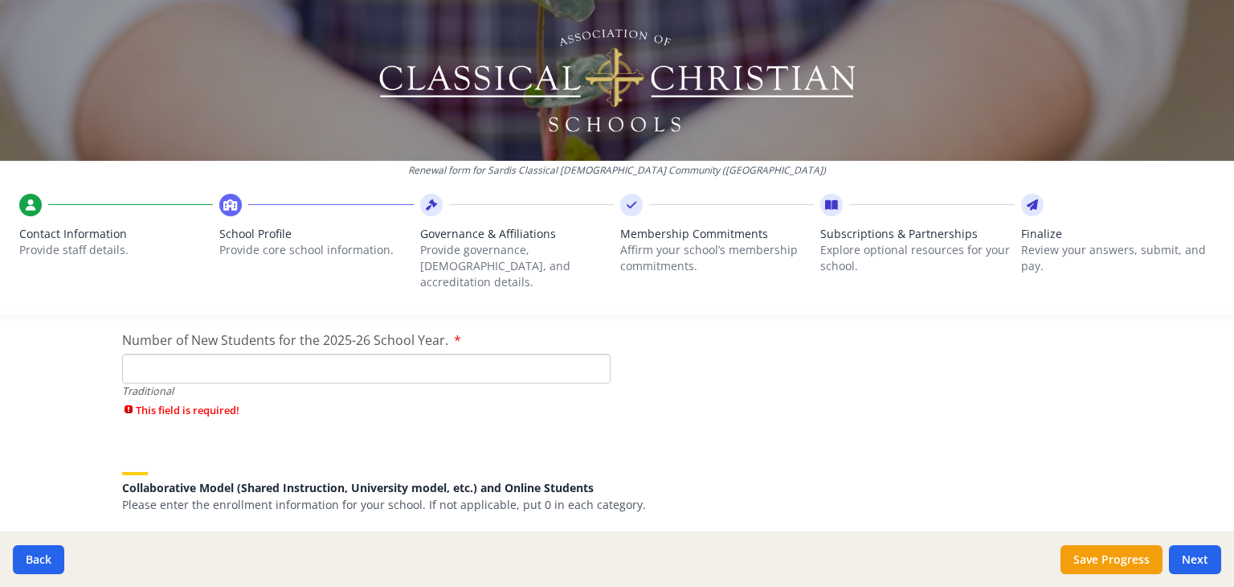
type input "0"
click at [251, 354] on input "Number of New Students for the 2025-26 School Year." at bounding box center [366, 369] width 489 height 30
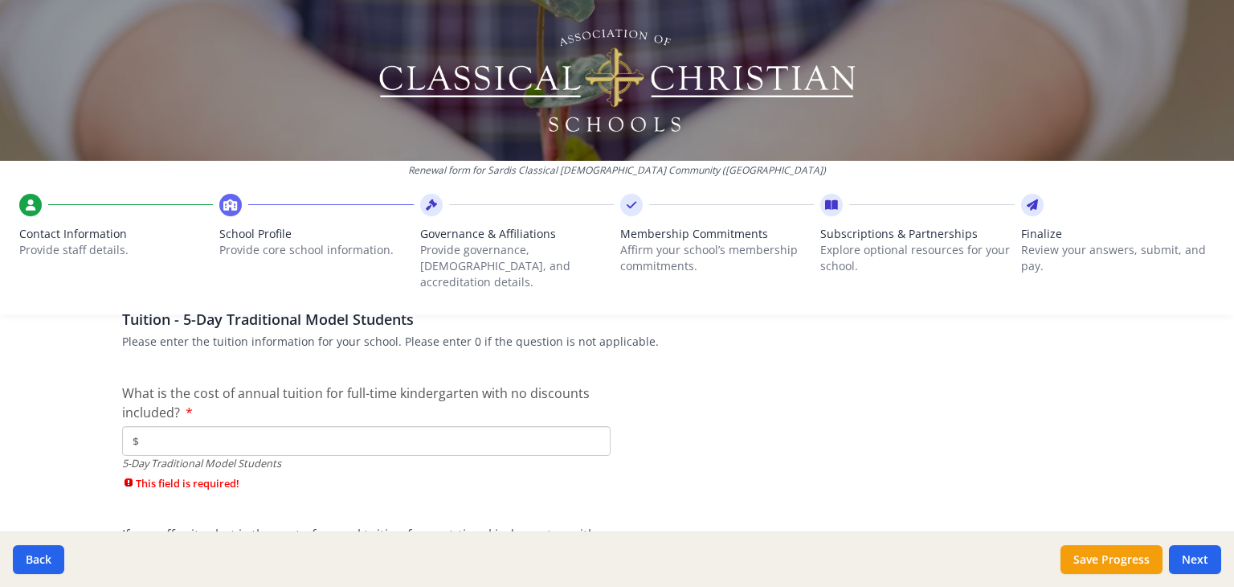
scroll to position [4182, 0]
type input "0"
click at [208, 424] on input "$" at bounding box center [366, 439] width 489 height 30
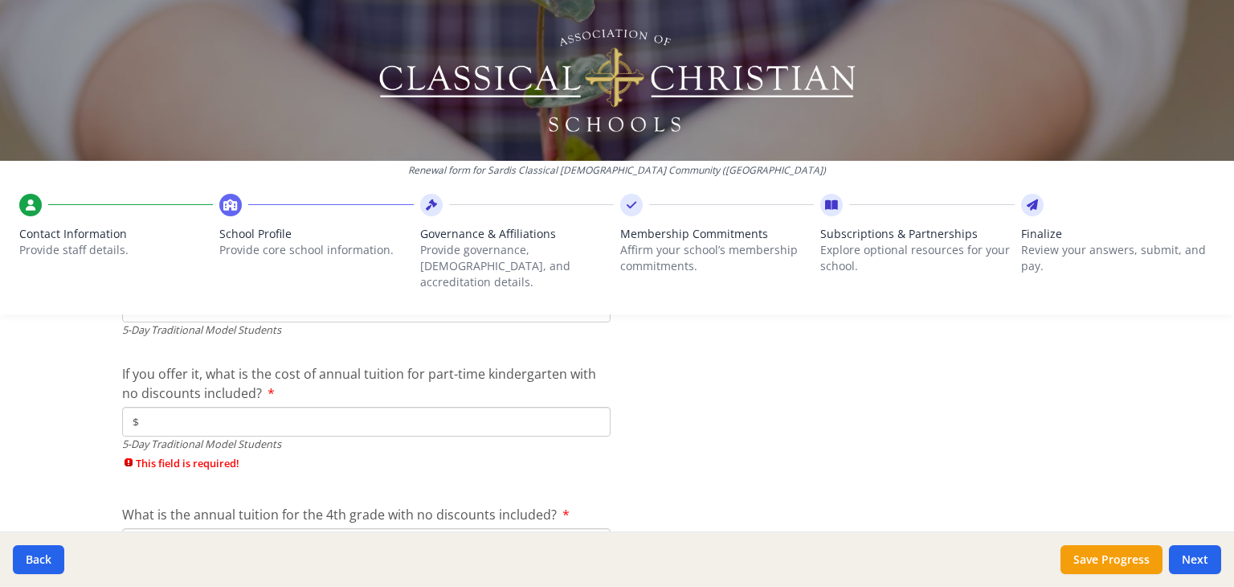
scroll to position [4315, 0]
type input "$0"
click at [178, 405] on input "$" at bounding box center [366, 420] width 489 height 30
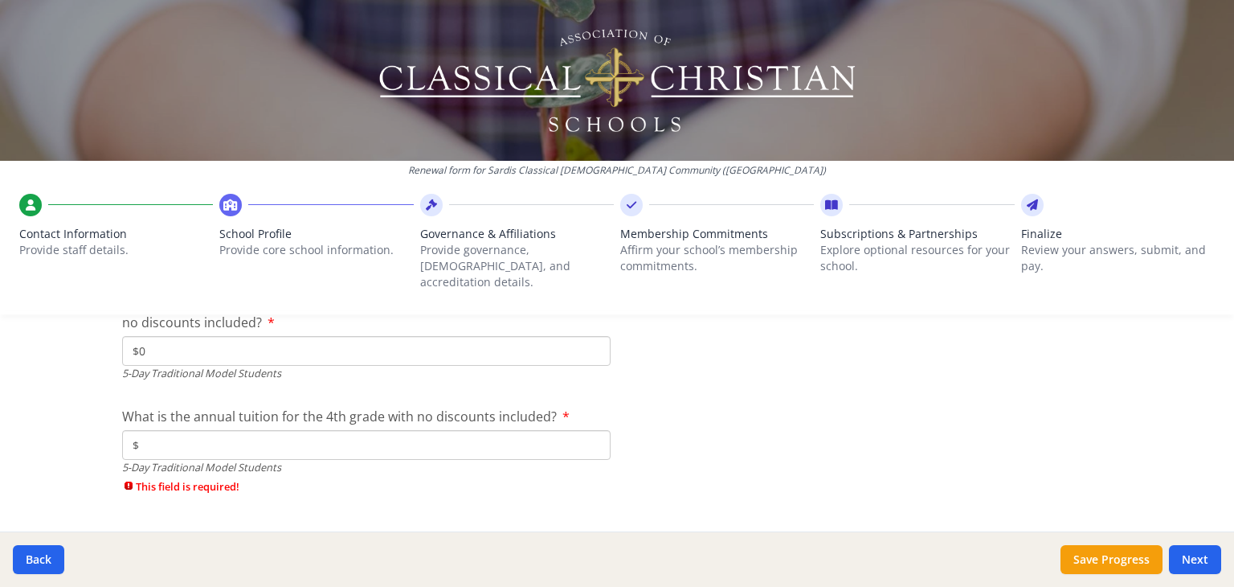
scroll to position [4386, 0]
type input "$0"
click at [185, 431] on input "$" at bounding box center [366, 443] width 489 height 30
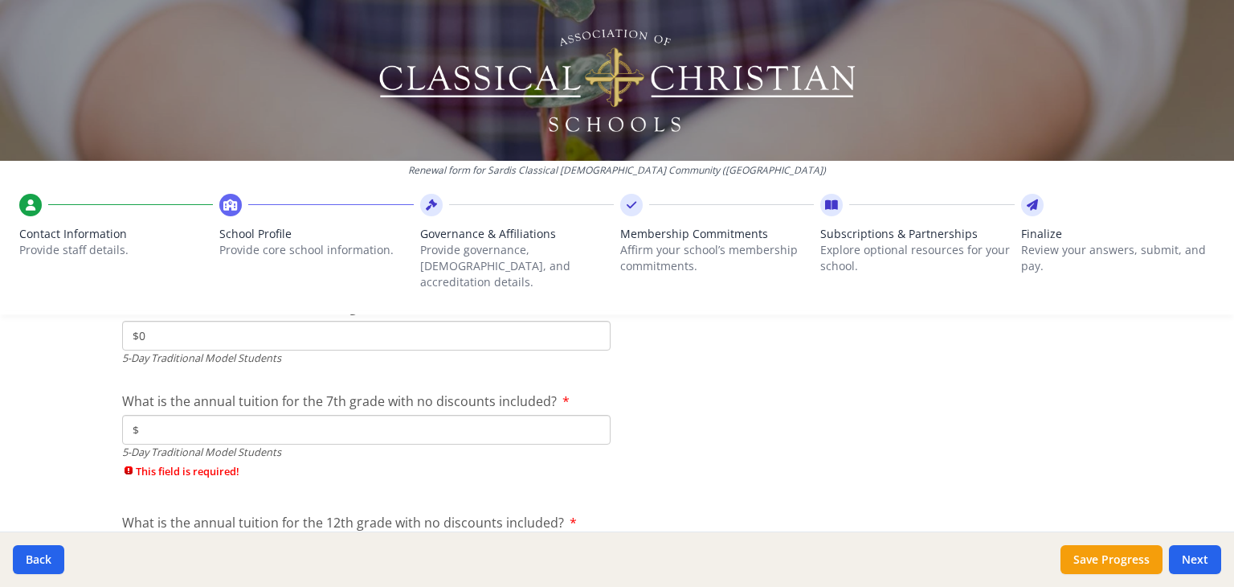
scroll to position [4497, 0]
type input "$0"
click at [223, 411] on input "$" at bounding box center [366, 426] width 489 height 30
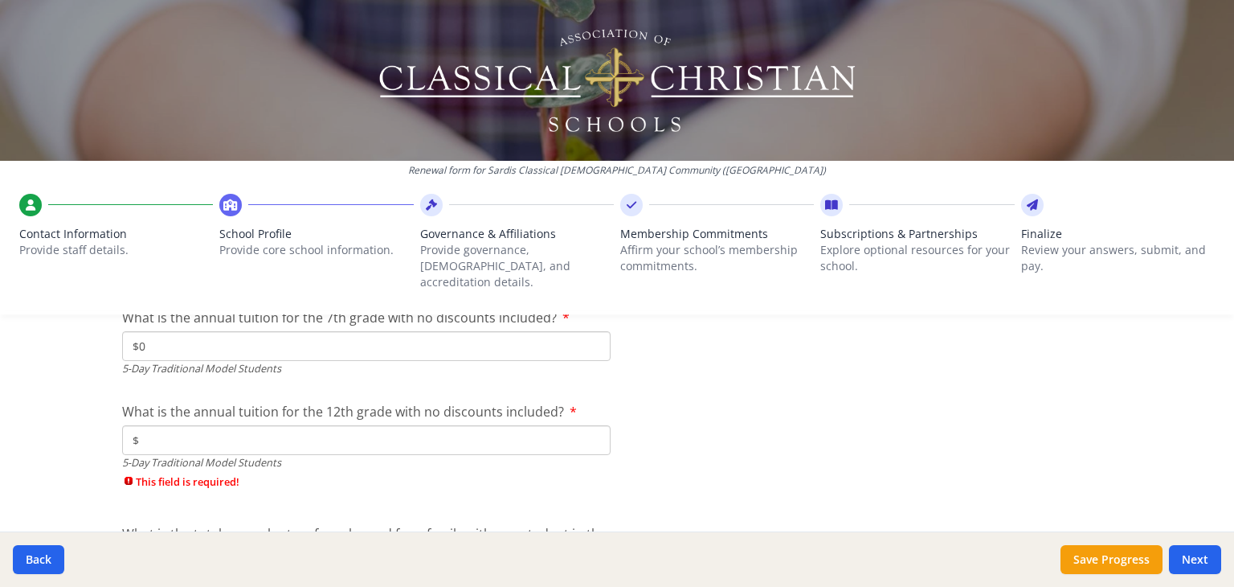
scroll to position [4583, 0]
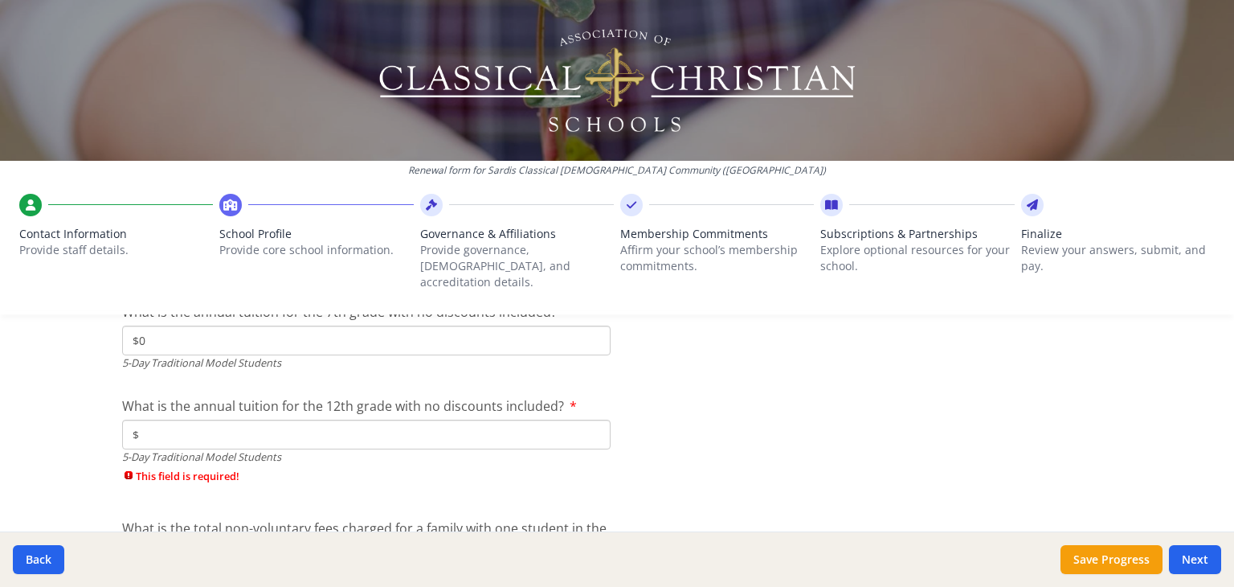
type input "$0"
click at [244, 428] on input "$" at bounding box center [366, 434] width 489 height 30
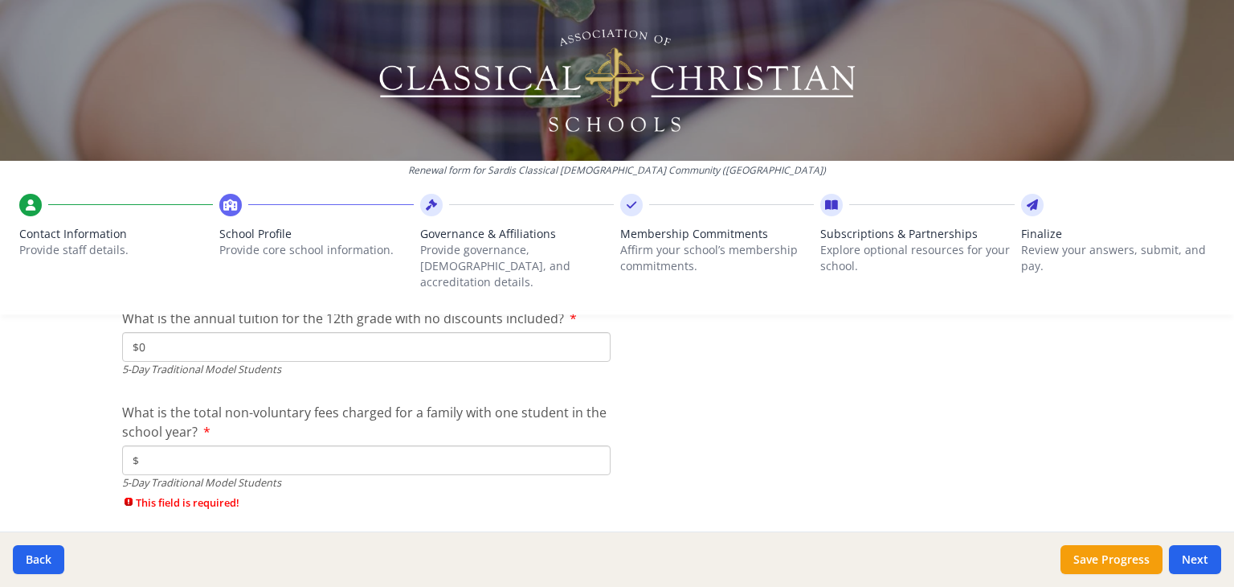
scroll to position [4699, 0]
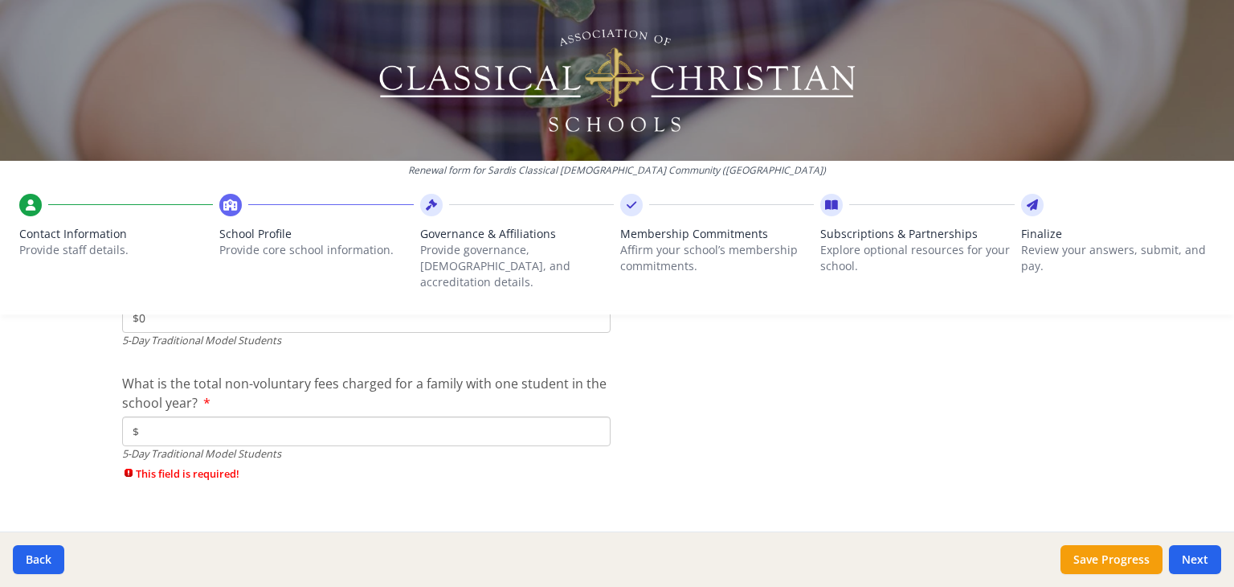
type input "$0"
click at [233, 419] on input "$" at bounding box center [366, 431] width 489 height 30
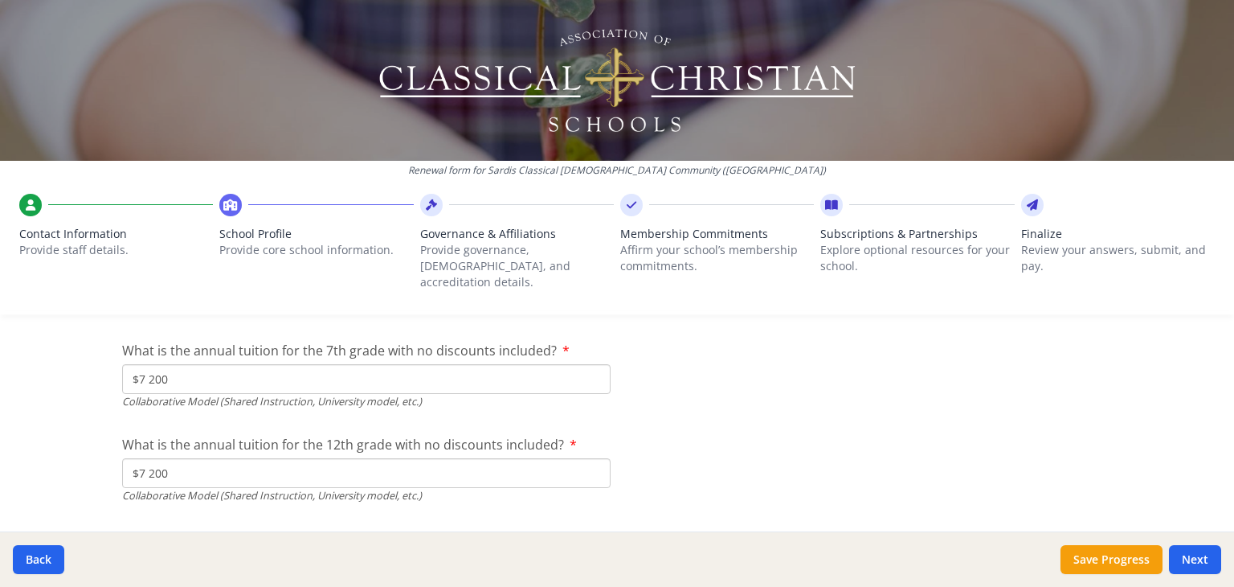
scroll to position [5414, 0]
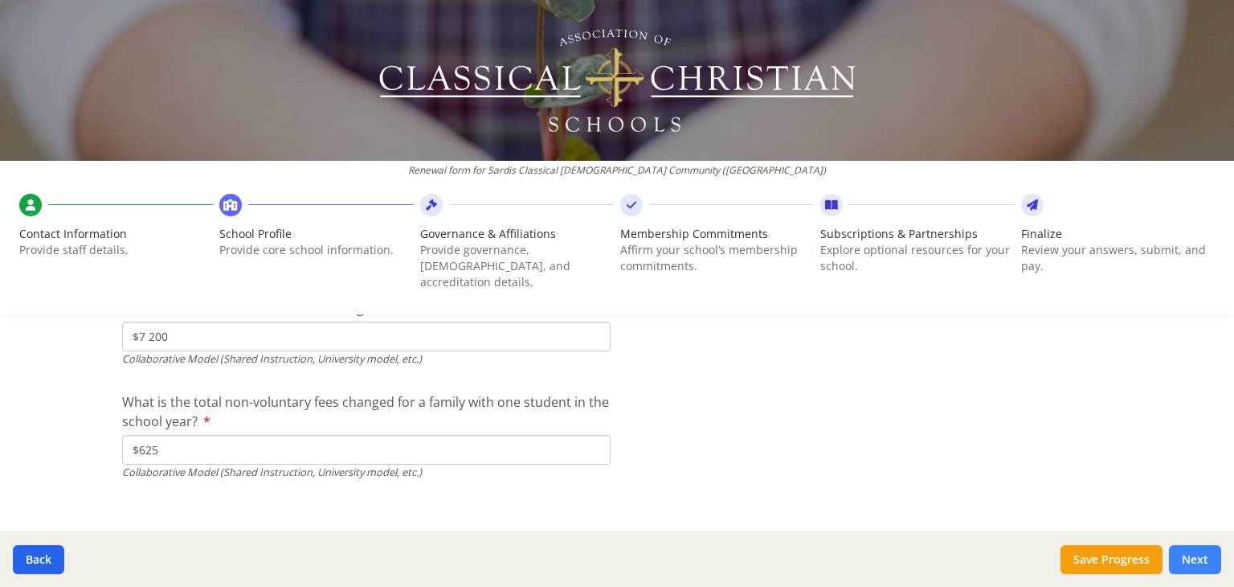
type input "$0"
click at [1210, 561] on button "Next" at bounding box center [1195, 559] width 52 height 29
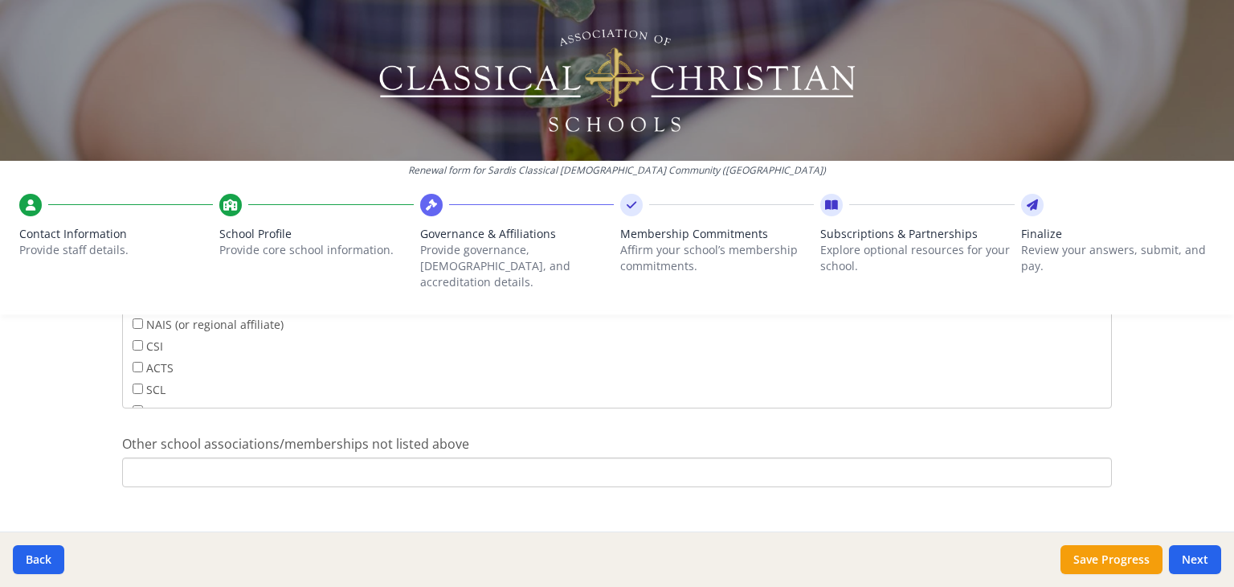
scroll to position [1099, 0]
click at [1207, 560] on button "Next" at bounding box center [1195, 559] width 52 height 29
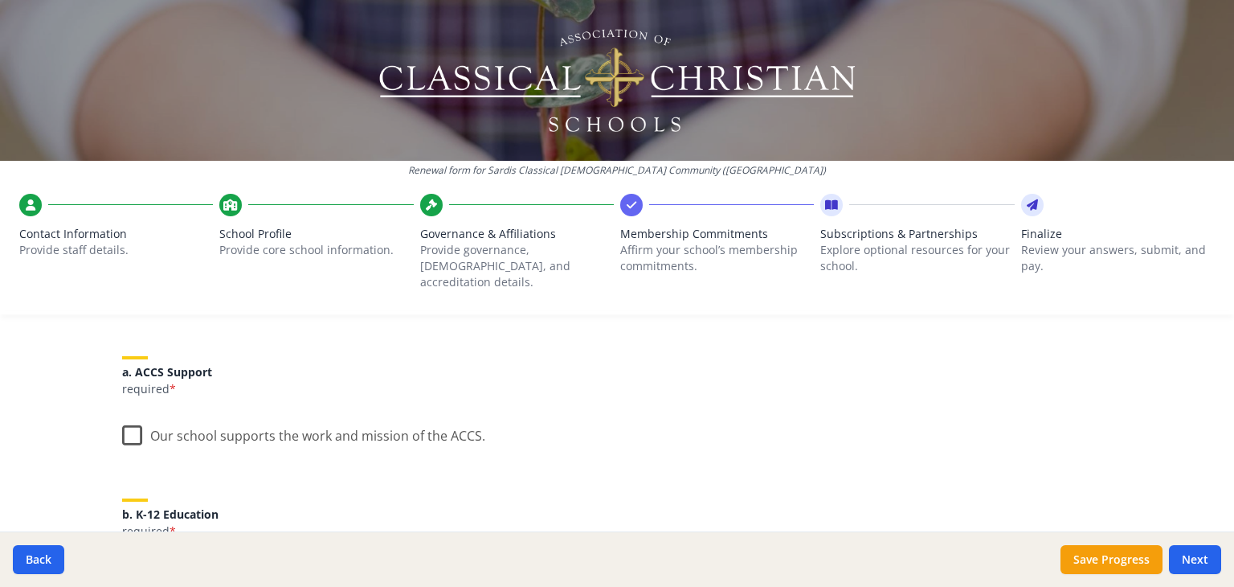
scroll to position [180, 0]
click at [122, 413] on label "Our school supports the work and mission of the ACCS." at bounding box center [303, 430] width 363 height 35
click at [0, 0] on input "Our school supports the work and mission of the ACCS." at bounding box center [0, 0] width 0 height 0
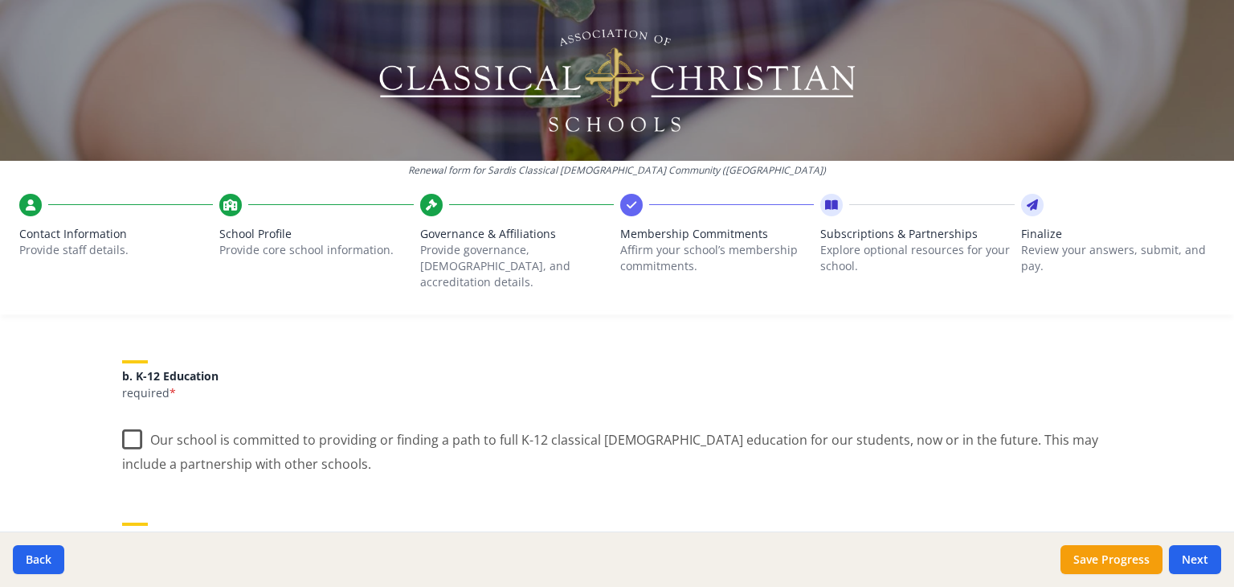
scroll to position [321, 0]
click at [122, 414] on label "Our school is committed to providing or finding a path to full K-12 classical […" at bounding box center [617, 441] width 990 height 54
click at [0, 0] on input "Our school is committed to providing or finding a path to full K-12 classical […" at bounding box center [0, 0] width 0 height 0
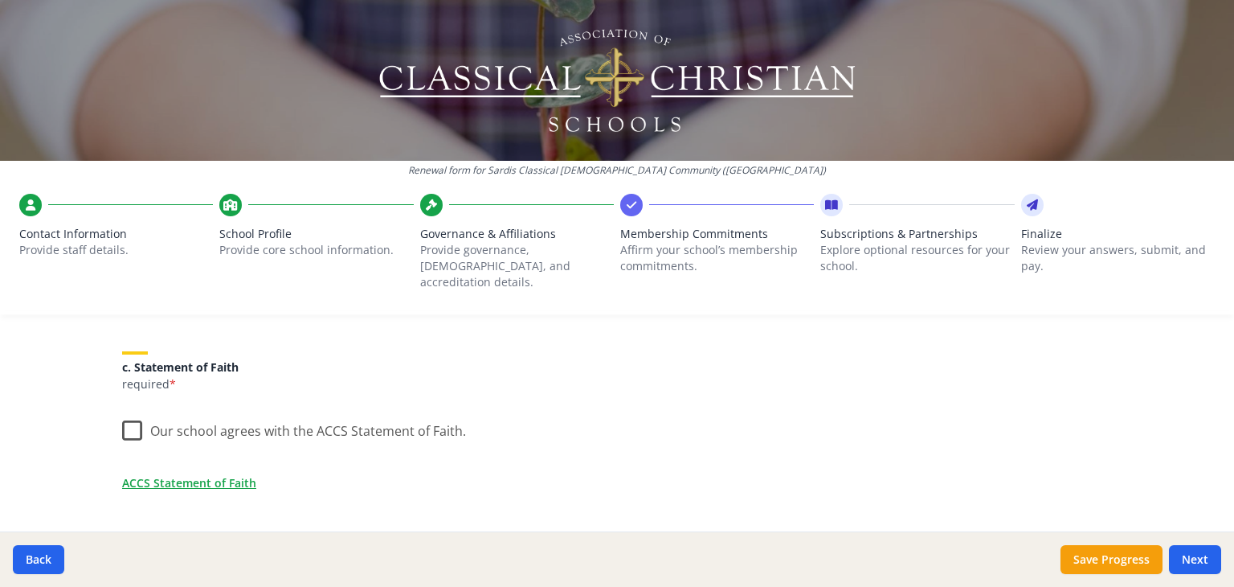
scroll to position [497, 0]
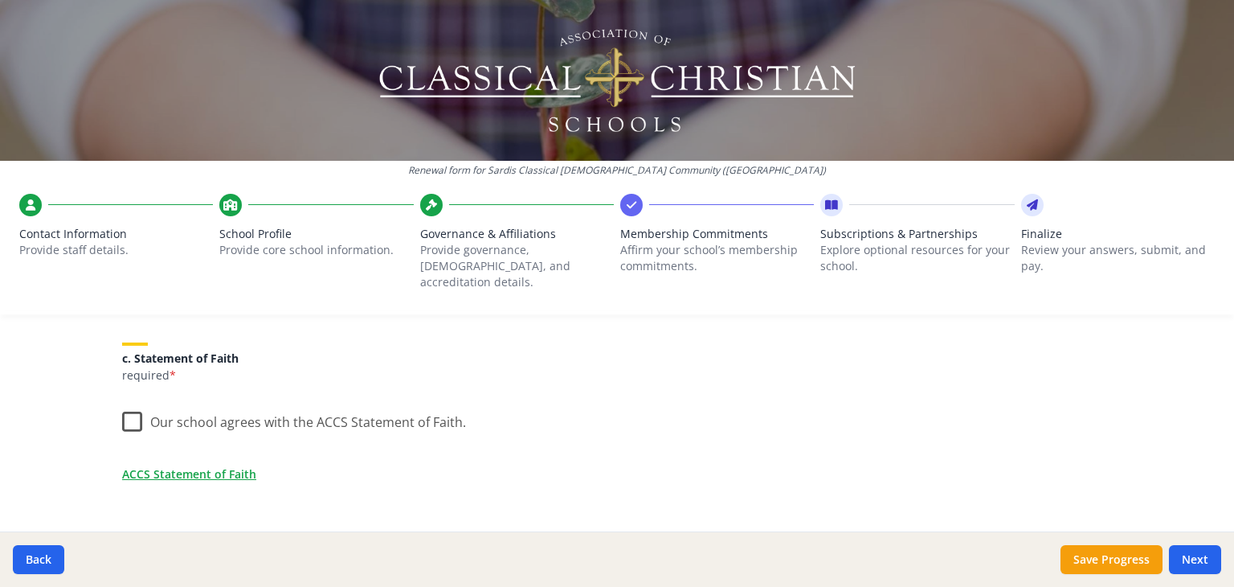
click at [122, 408] on label "Our school agrees with the ACCS Statement of Faith." at bounding box center [294, 418] width 344 height 35
click at [0, 0] on input "Our school agrees with the ACCS Statement of Faith." at bounding box center [0, 0] width 0 height 0
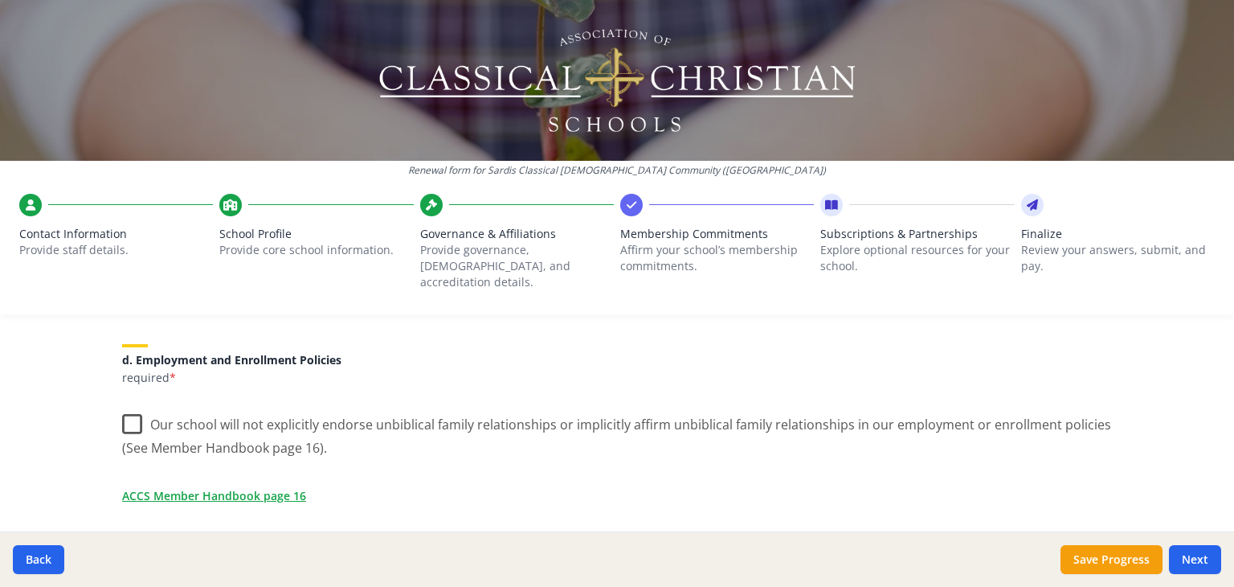
scroll to position [687, 0]
click at [122, 408] on label "Our school will not explicitly endorse unbiblical family relationships or impli…" at bounding box center [617, 431] width 990 height 54
click at [0, 0] on input "Our school will not explicitly endorse unbiblical family relationships or impli…" at bounding box center [0, 0] width 0 height 0
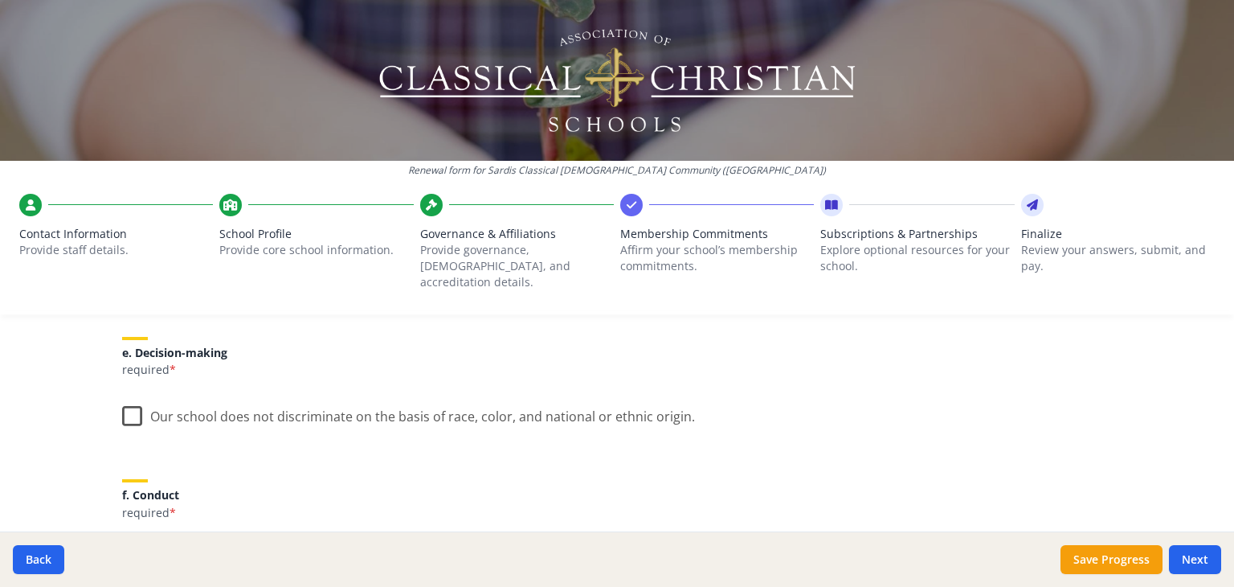
scroll to position [909, 0]
click at [140, 405] on label "Our school does not discriminate on the basis of race, color, and national or e…" at bounding box center [408, 412] width 573 height 35
click at [0, 0] on input "Our school does not discriminate on the basis of race, color, and national or e…" at bounding box center [0, 0] width 0 height 0
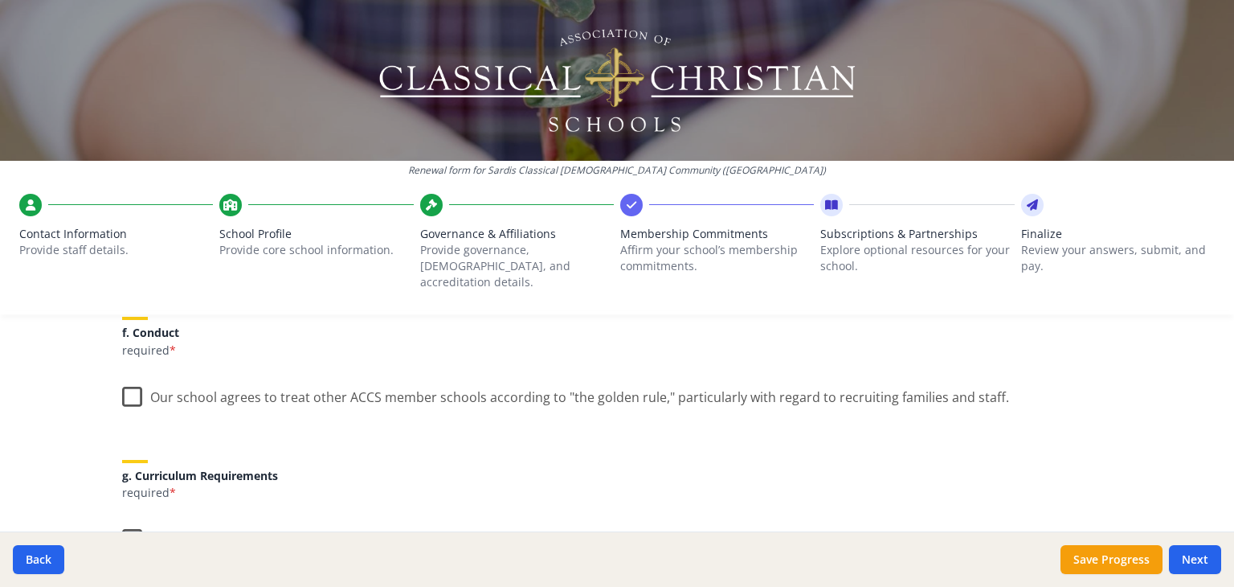
scroll to position [1078, 0]
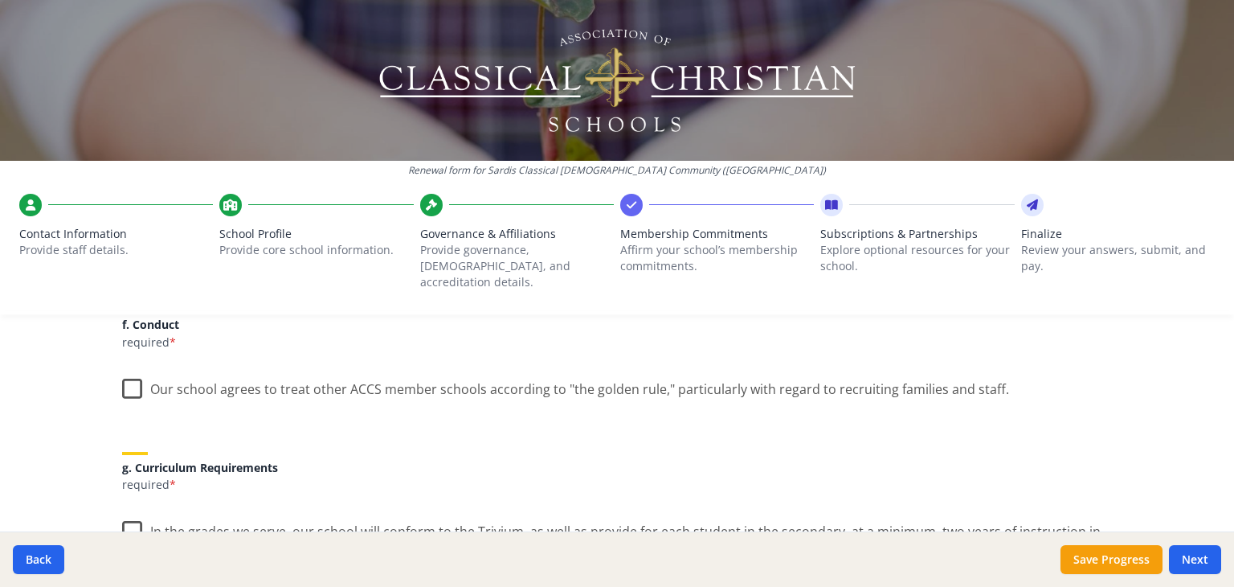
click at [130, 380] on label "Our school agrees to treat other ACCS member schools according to "the golden r…" at bounding box center [565, 385] width 887 height 35
click at [0, 0] on input "Our school agrees to treat other ACCS member schools according to "the golden r…" at bounding box center [0, 0] width 0 height 0
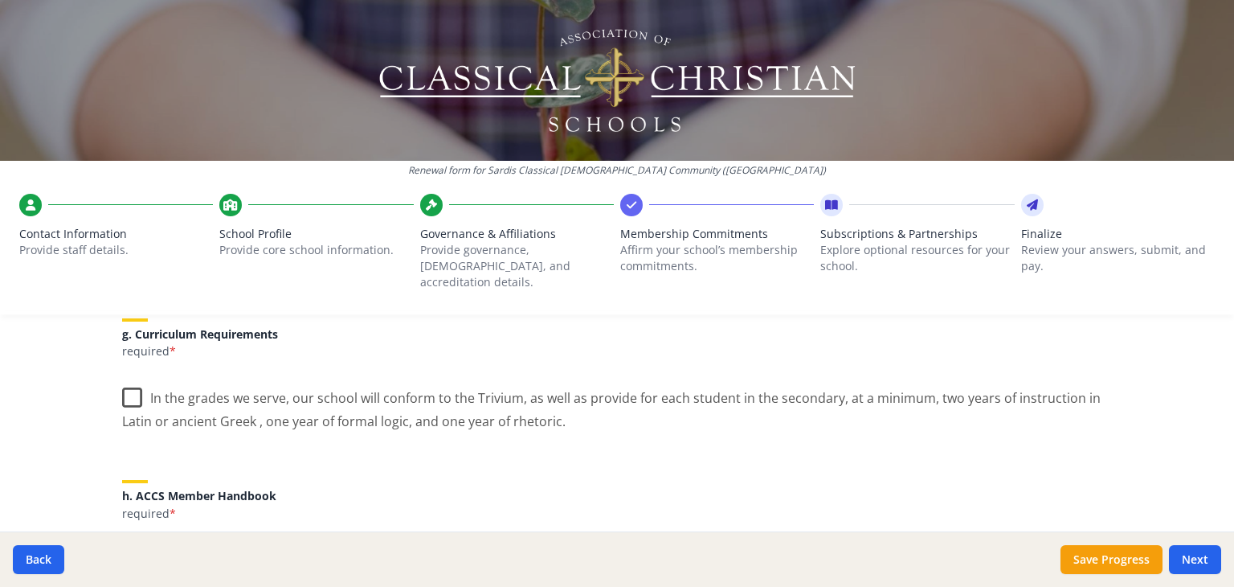
scroll to position [1217, 0]
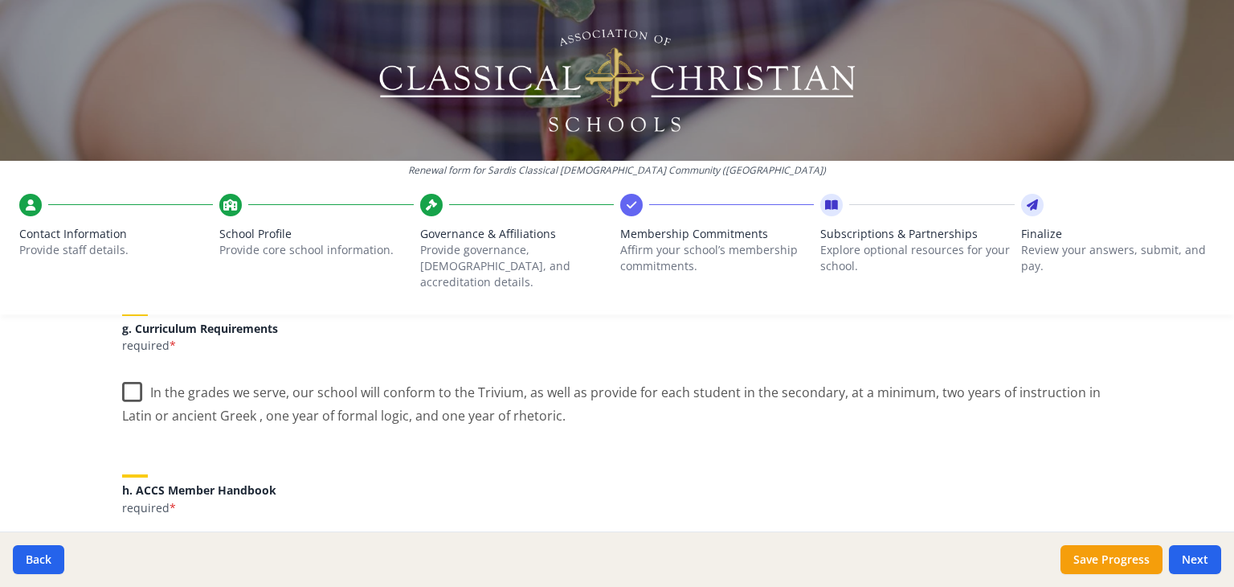
click at [132, 374] on label "In the grades we serve, our school will conform to the Trivium, as well as prov…" at bounding box center [617, 398] width 990 height 54
click at [0, 0] on input "In the grades we serve, our school will conform to the Trivium, as well as prov…" at bounding box center [0, 0] width 0 height 0
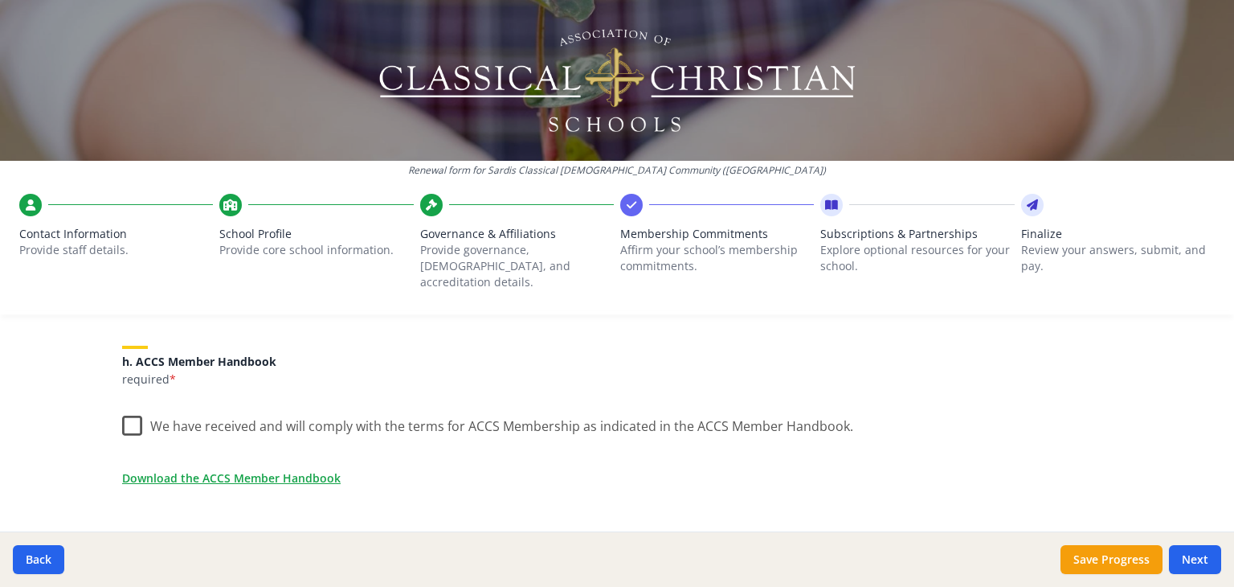
scroll to position [1350, 0]
click at [122, 401] on label "We have received and will comply with the terms for ACCS Membership as indicate…" at bounding box center [487, 418] width 731 height 35
click at [0, 0] on input "We have received and will comply with the terms for ACCS Membership as indicate…" at bounding box center [0, 0] width 0 height 0
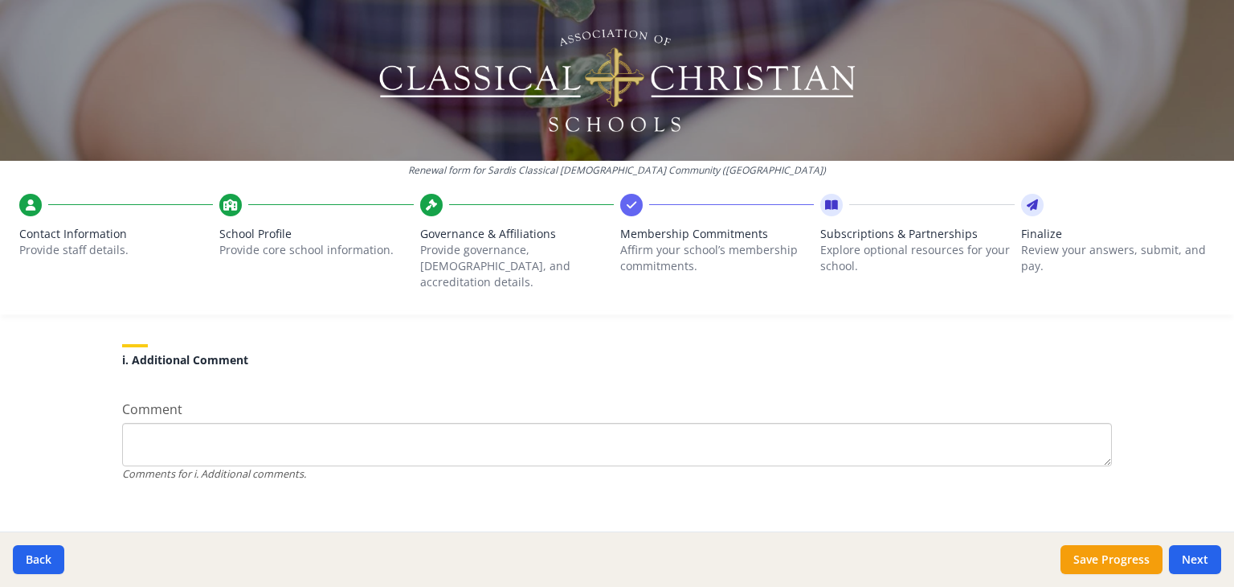
scroll to position [1543, 0]
click at [1199, 547] on button "Next" at bounding box center [1195, 559] width 52 height 29
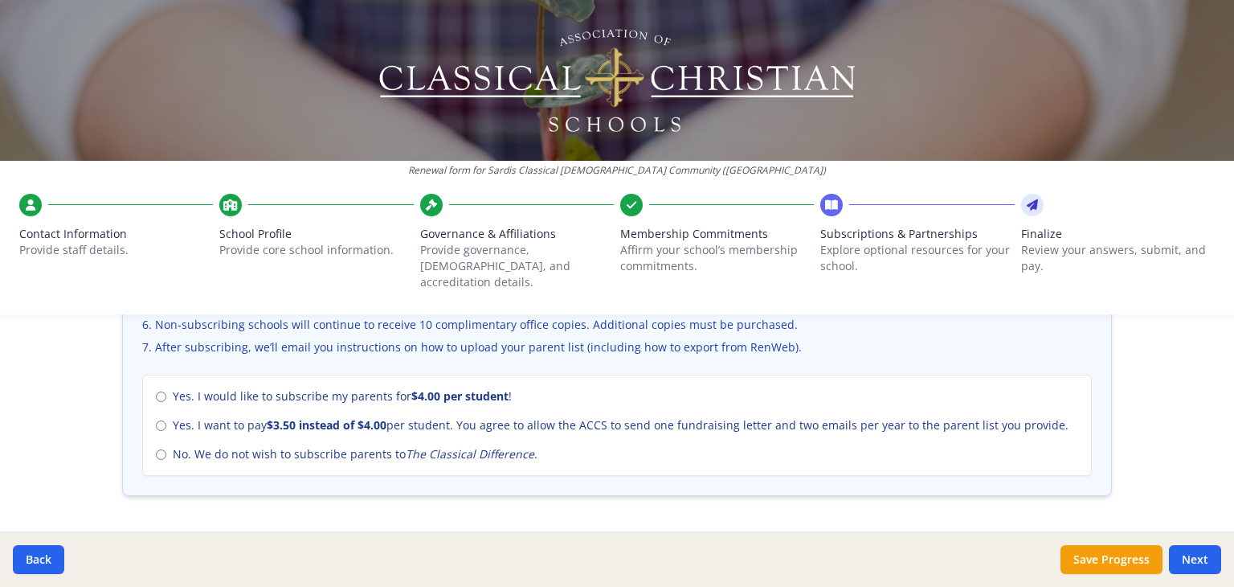
scroll to position [701, 0]
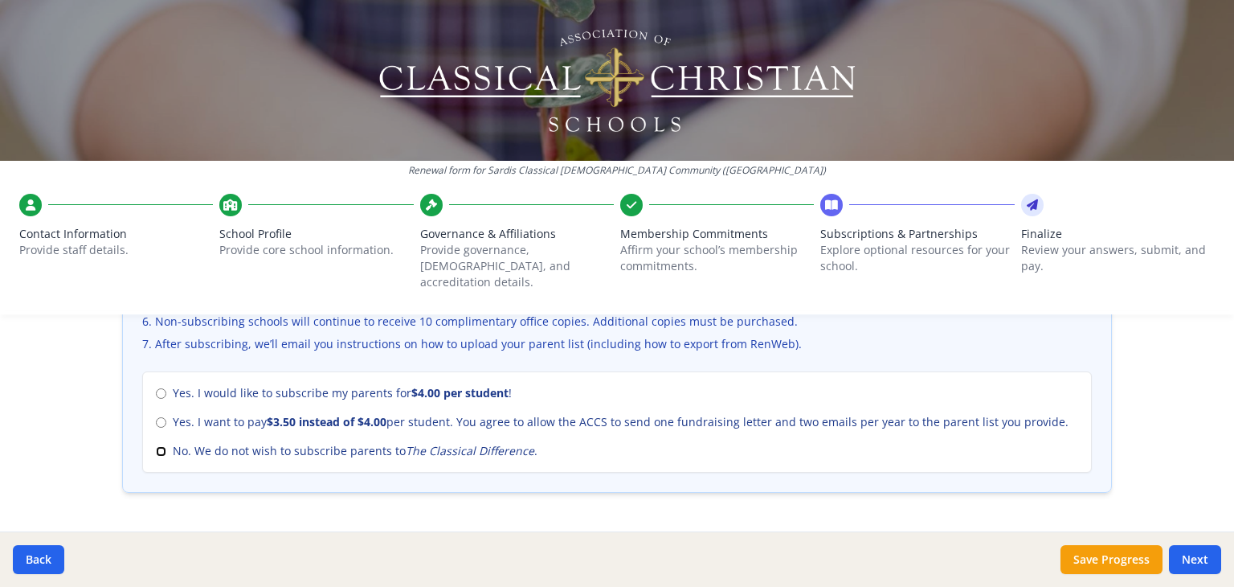
click at [159, 446] on input "No. We do not wish to subscribe parents to The Classical Difference ." at bounding box center [161, 451] width 10 height 10
radio input "true"
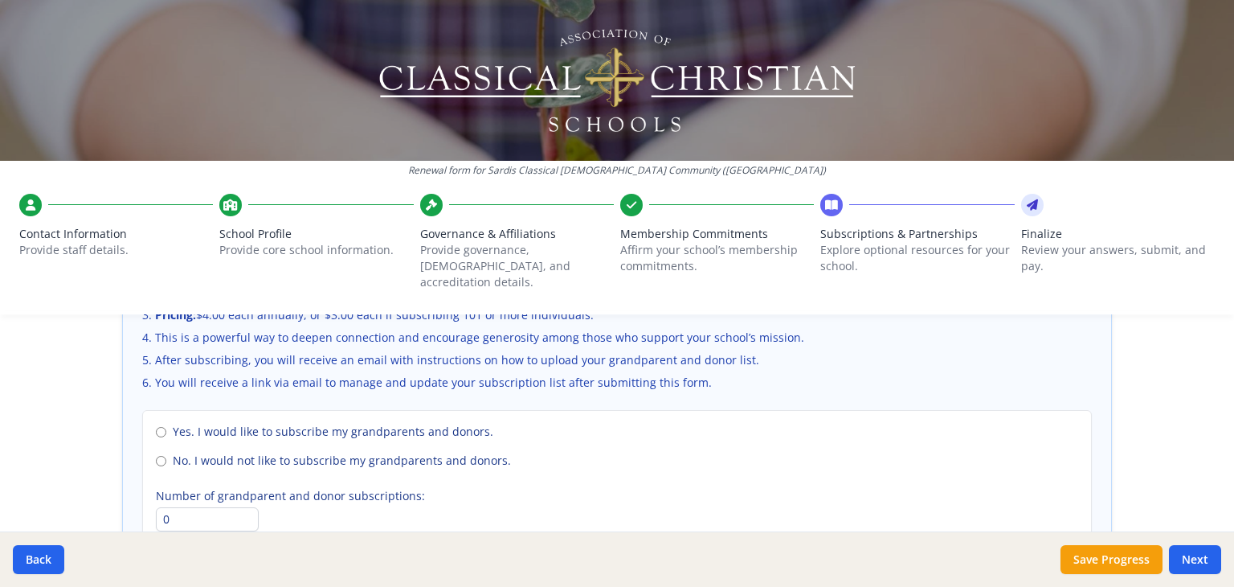
scroll to position [1147, 0]
click at [146, 438] on div "Yes. I would like to subscribe my grandparents and donors. No. I would not like…" at bounding box center [617, 475] width 950 height 135
click at [156, 454] on input "No. I would not like to subscribe my grandparents and donors." at bounding box center [161, 459] width 10 height 10
radio input "true"
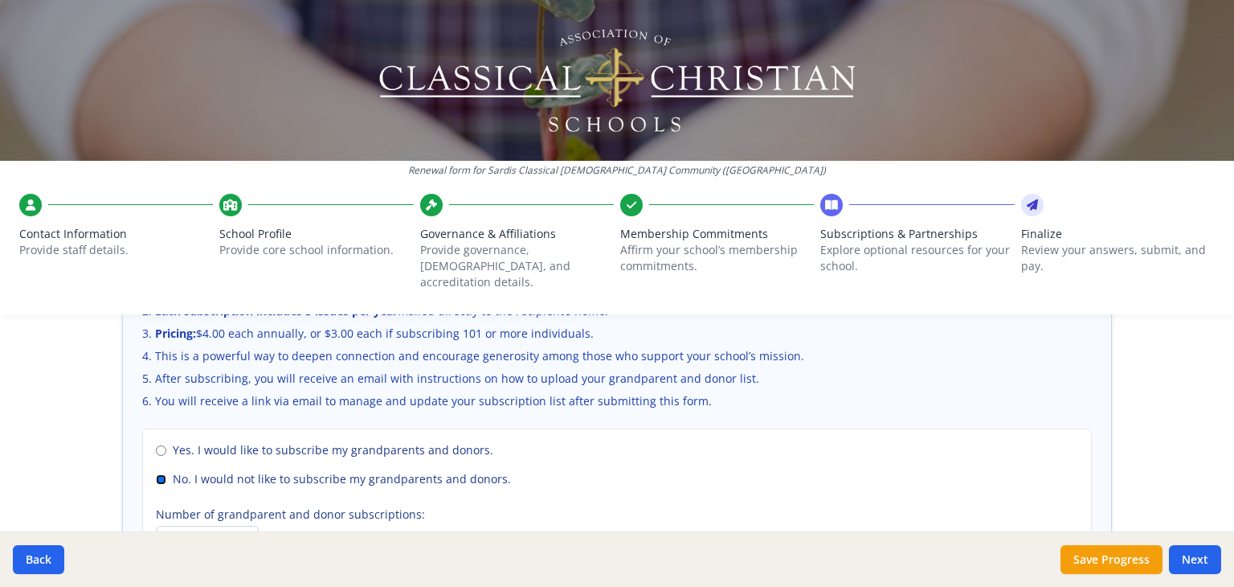
scroll to position [1247, 0]
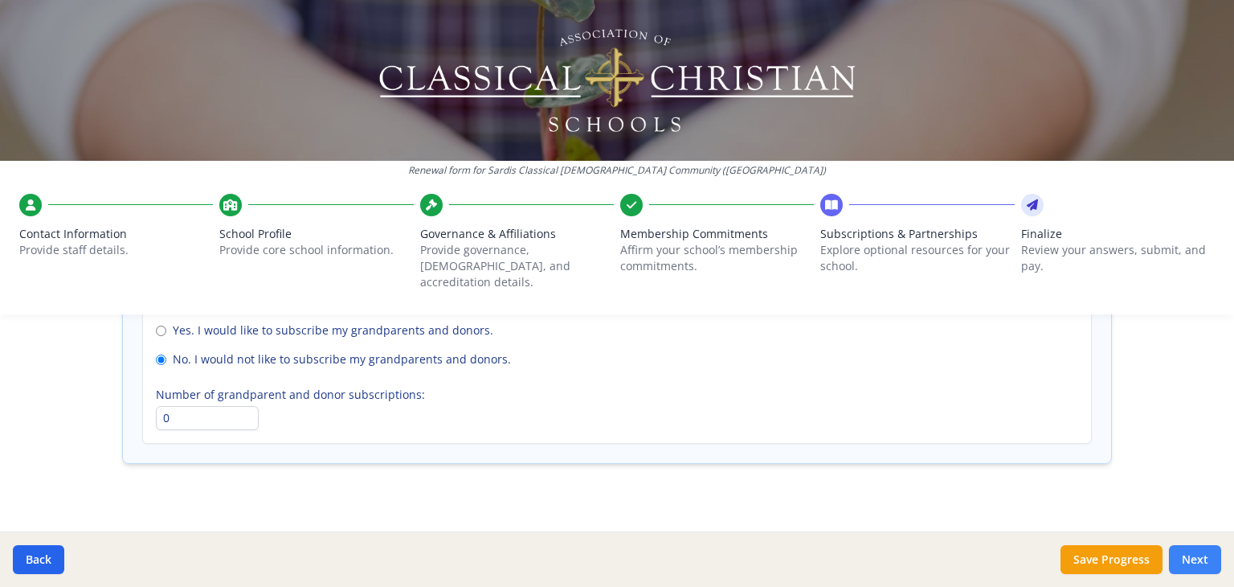
click at [1196, 550] on button "Next" at bounding box center [1195, 559] width 52 height 29
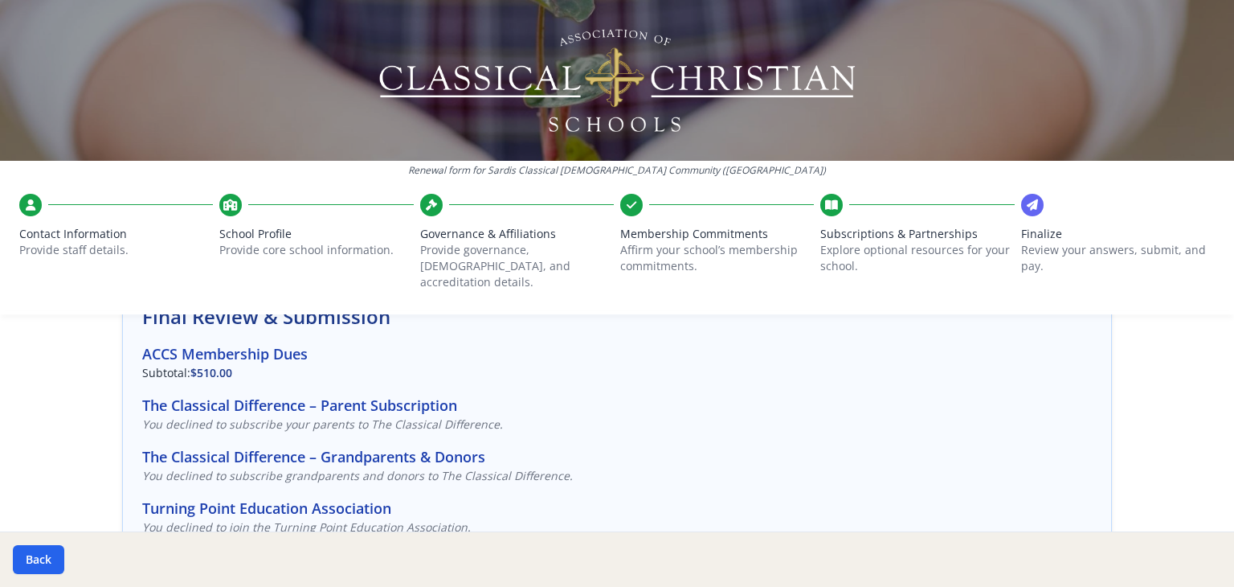
scroll to position [135, 0]
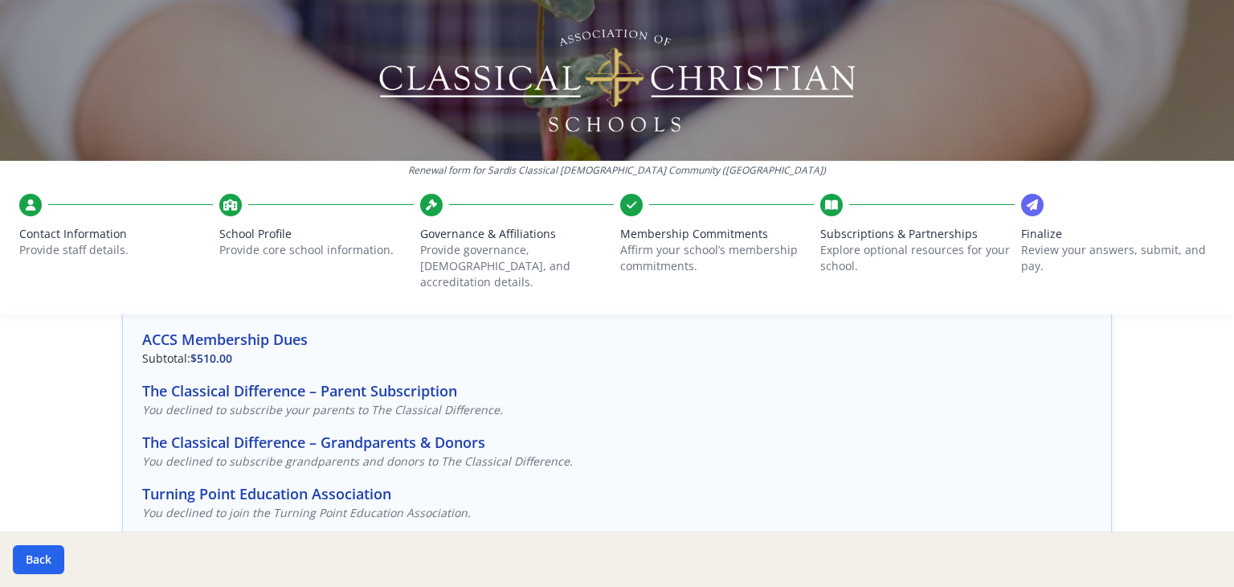
click at [39, 539] on div "Back" at bounding box center [617, 558] width 1234 height 55
click at [39, 551] on button "Back" at bounding box center [38, 559] width 51 height 29
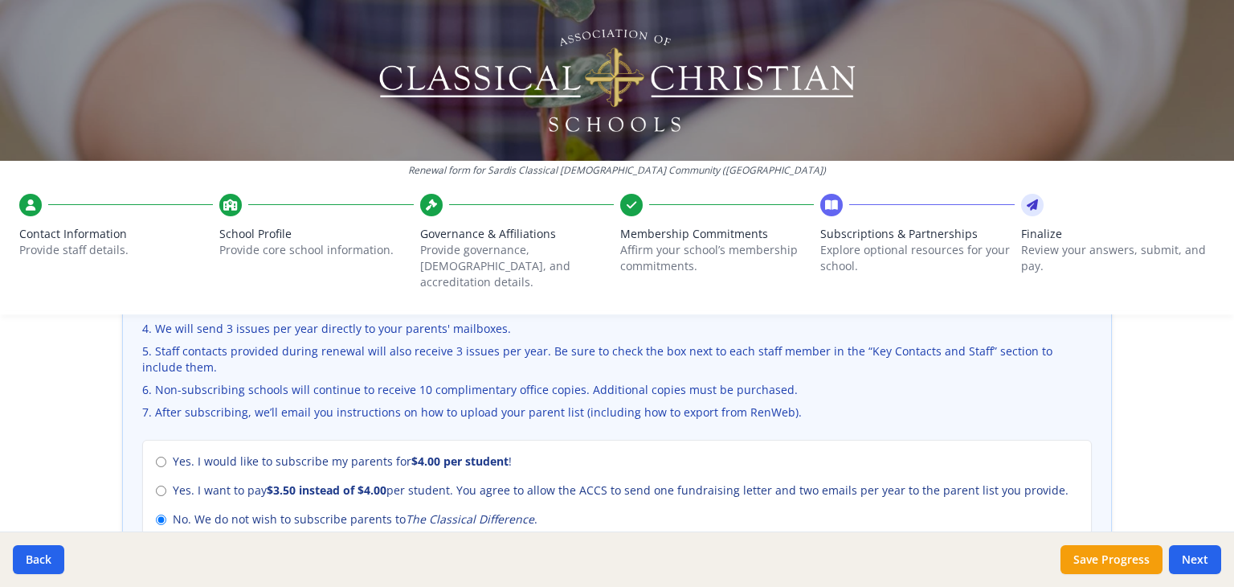
scroll to position [648, 0]
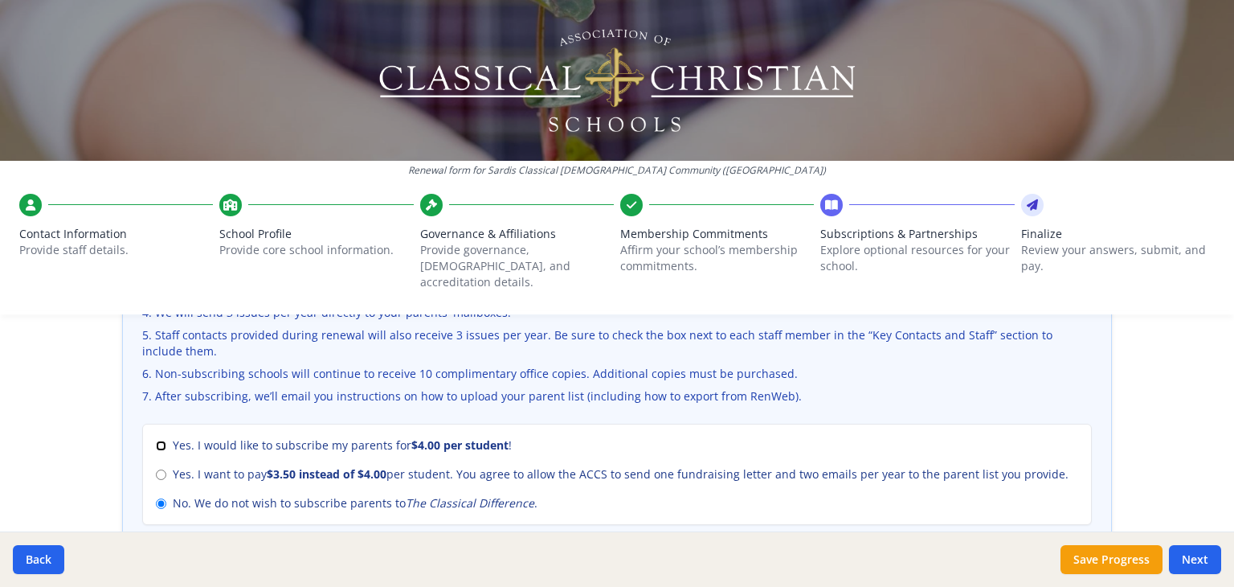
click at [156, 440] on input "Yes. I would like to subscribe my parents for $4.00 per student !" at bounding box center [161, 445] width 10 height 10
radio input "true"
radio input "false"
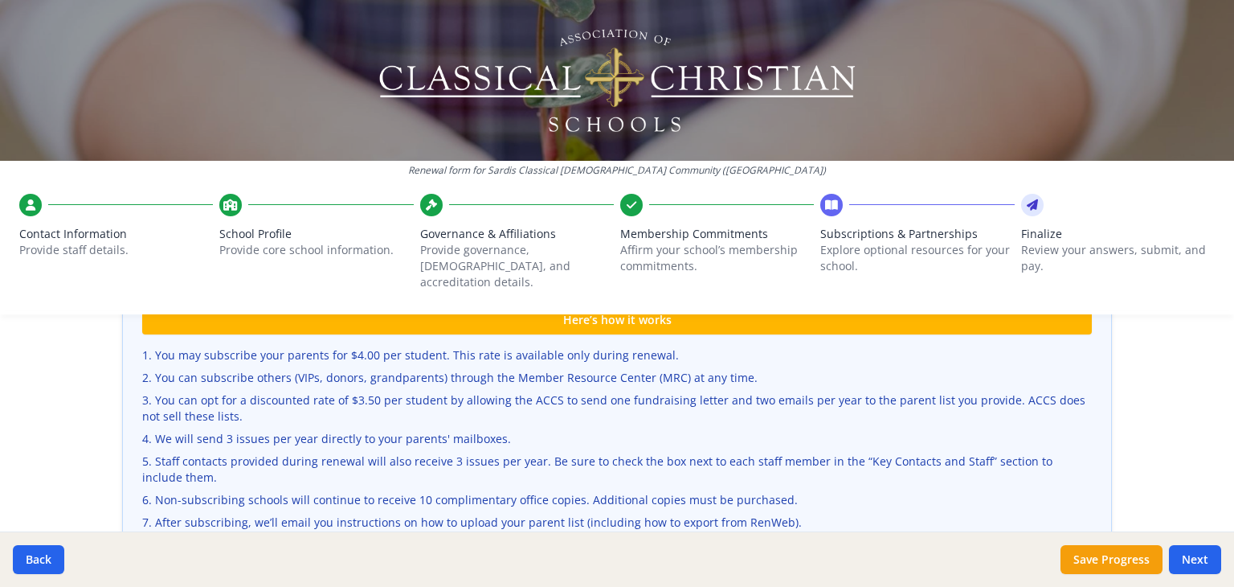
scroll to position [517, 0]
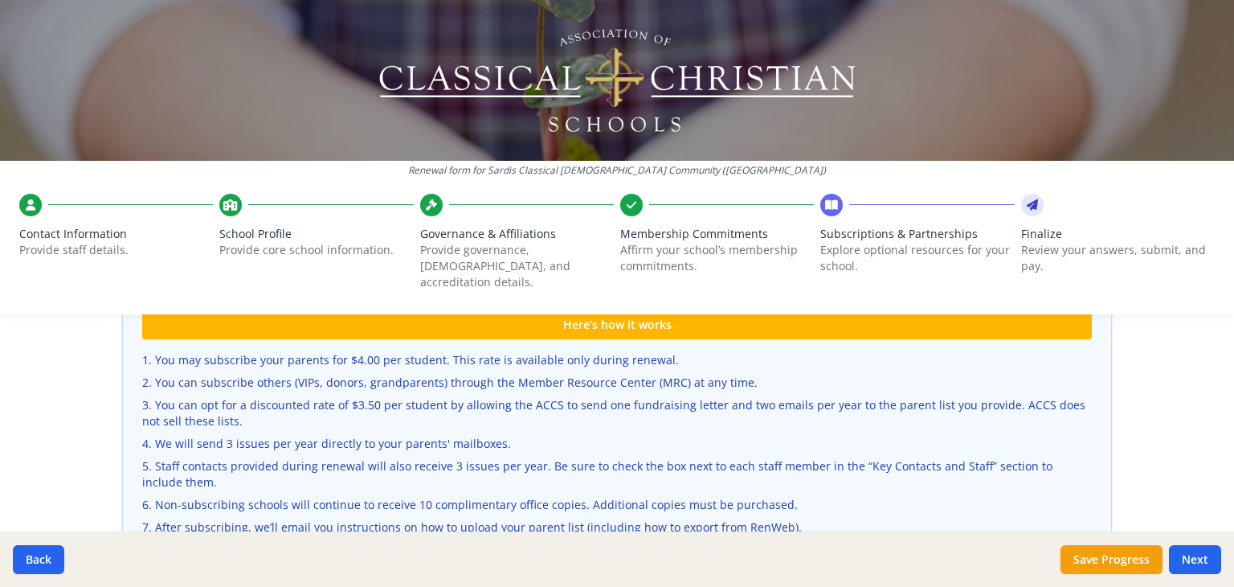
drag, startPoint x: 100, startPoint y: 414, endPoint x: 67, endPoint y: 422, distance: 33.1
click at [67, 422] on div "Renewal form for Sardis Classical [DEMOGRAPHIC_DATA] Community ([GEOGRAPHIC_DAT…" at bounding box center [617, 293] width 1234 height 587
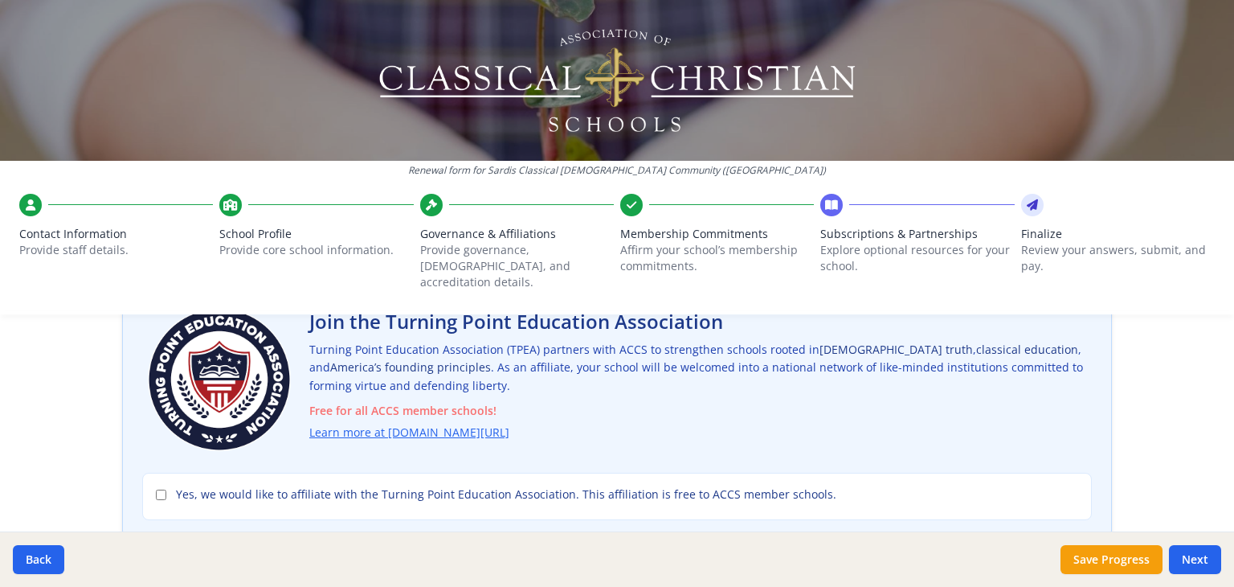
scroll to position [122, 0]
click at [413, 423] on link "Learn more at [DOMAIN_NAME][URL]" at bounding box center [413, 432] width 200 height 18
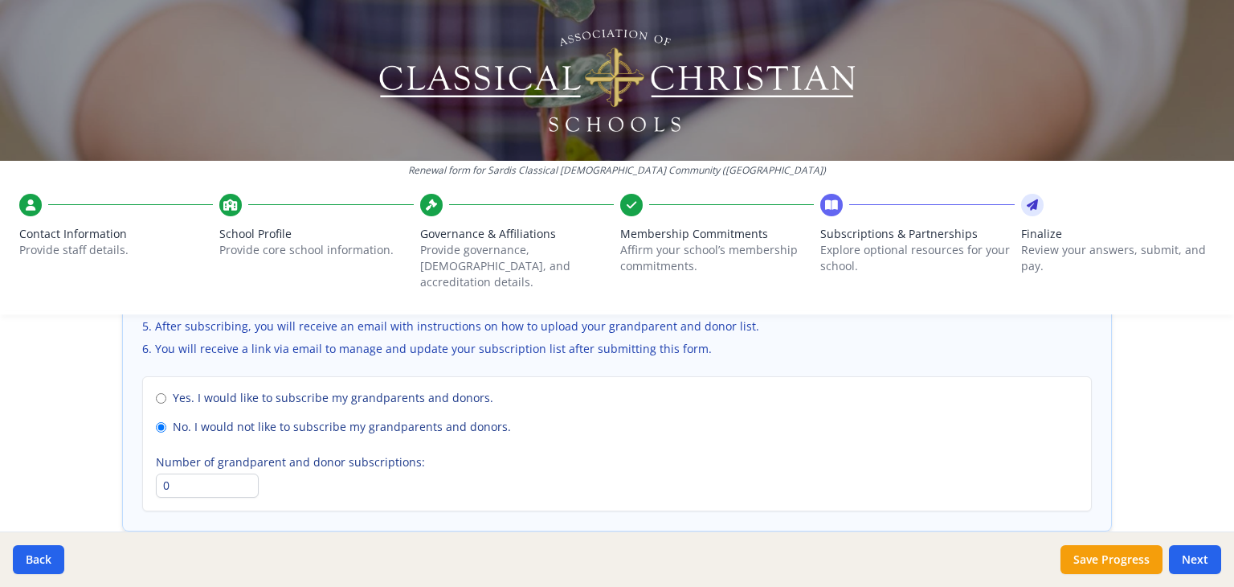
scroll to position [1247, 0]
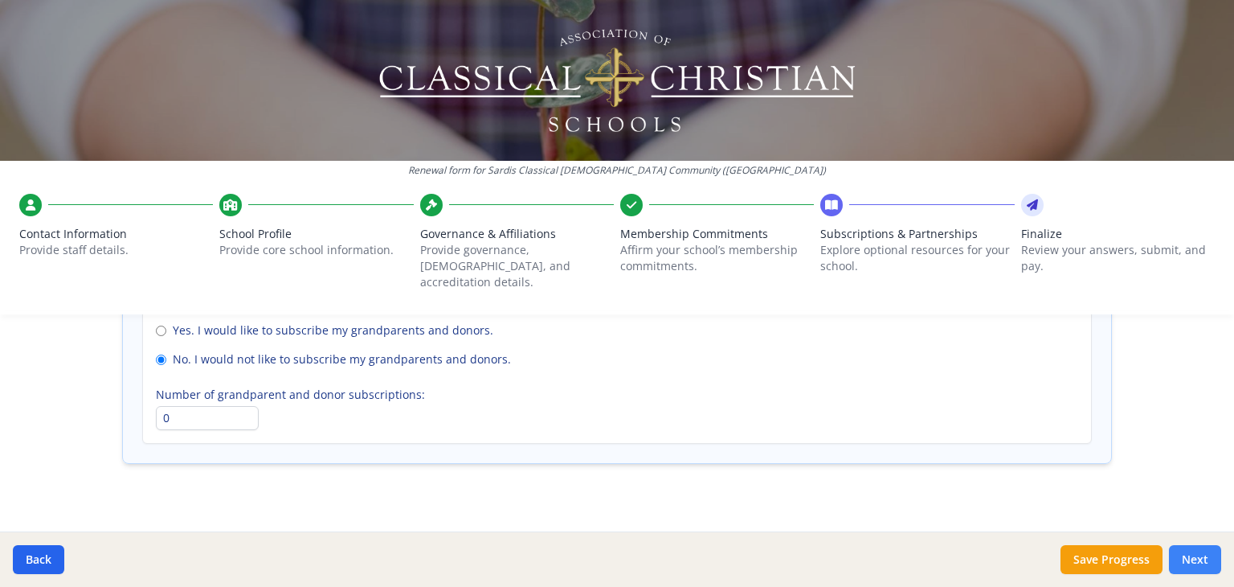
click at [1206, 567] on button "Next" at bounding box center [1195, 559] width 52 height 29
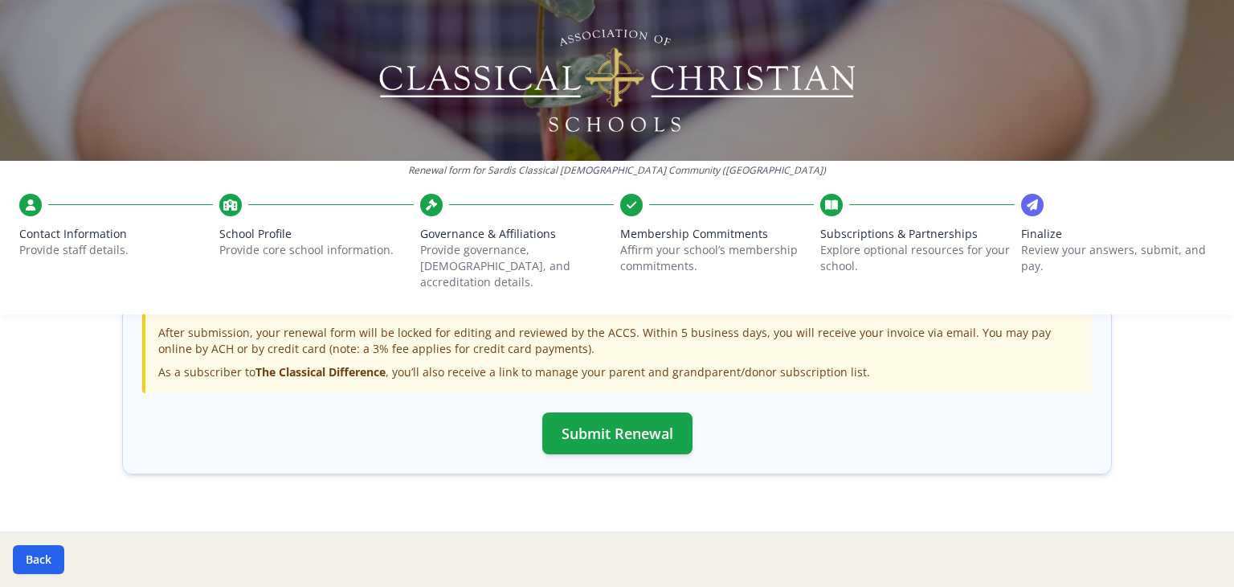
scroll to position [611, 0]
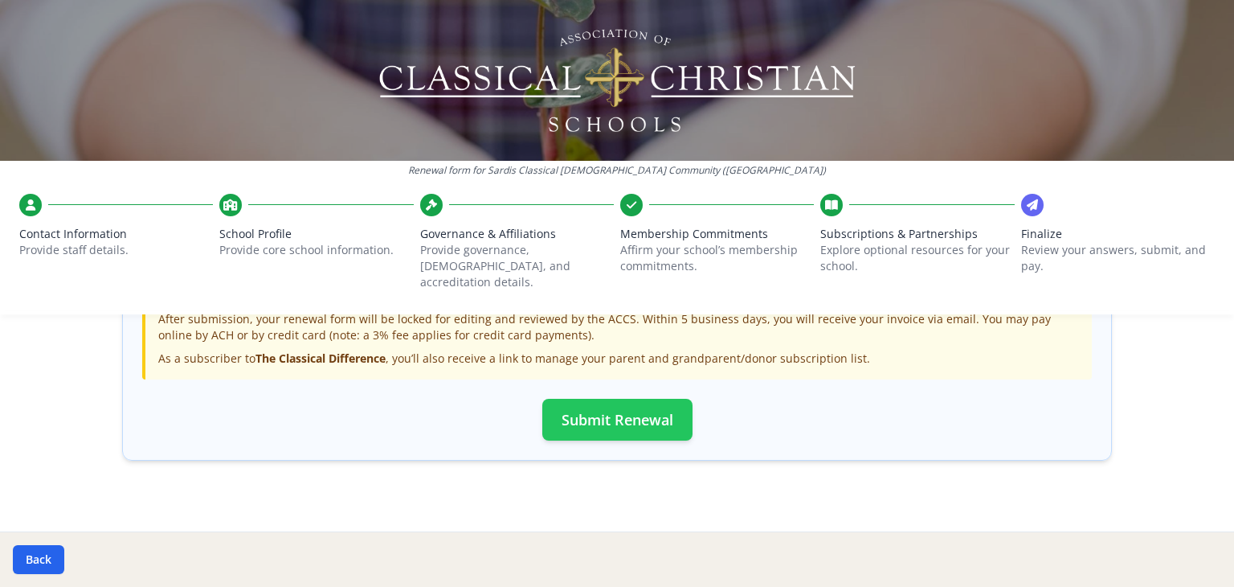
click at [591, 402] on button "Submit Renewal" at bounding box center [617, 420] width 150 height 42
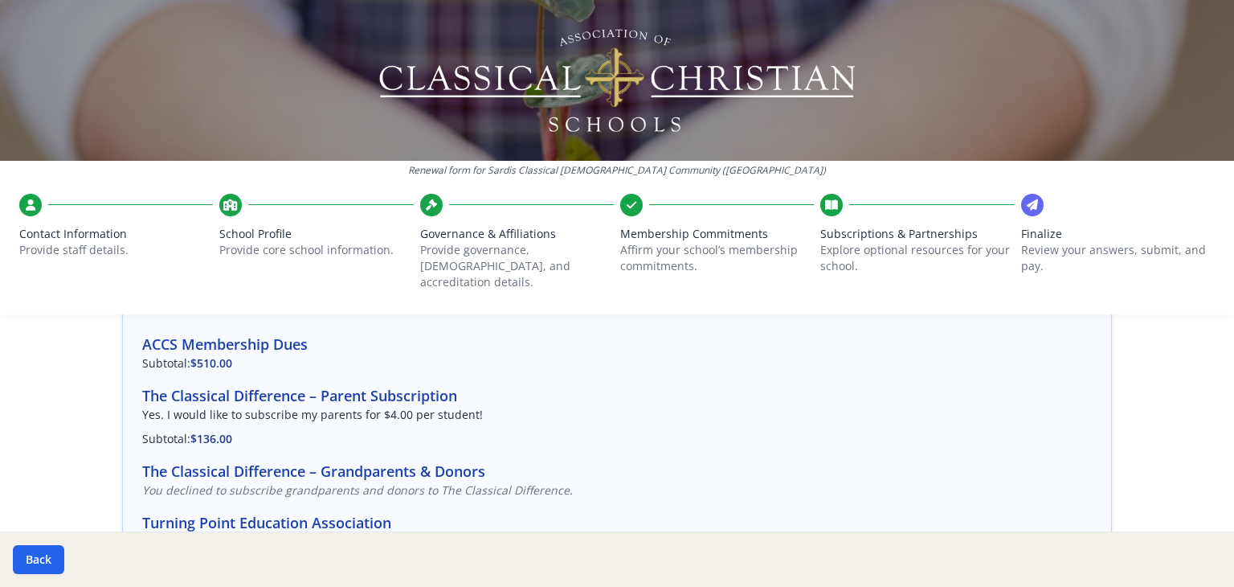
scroll to position [0, 0]
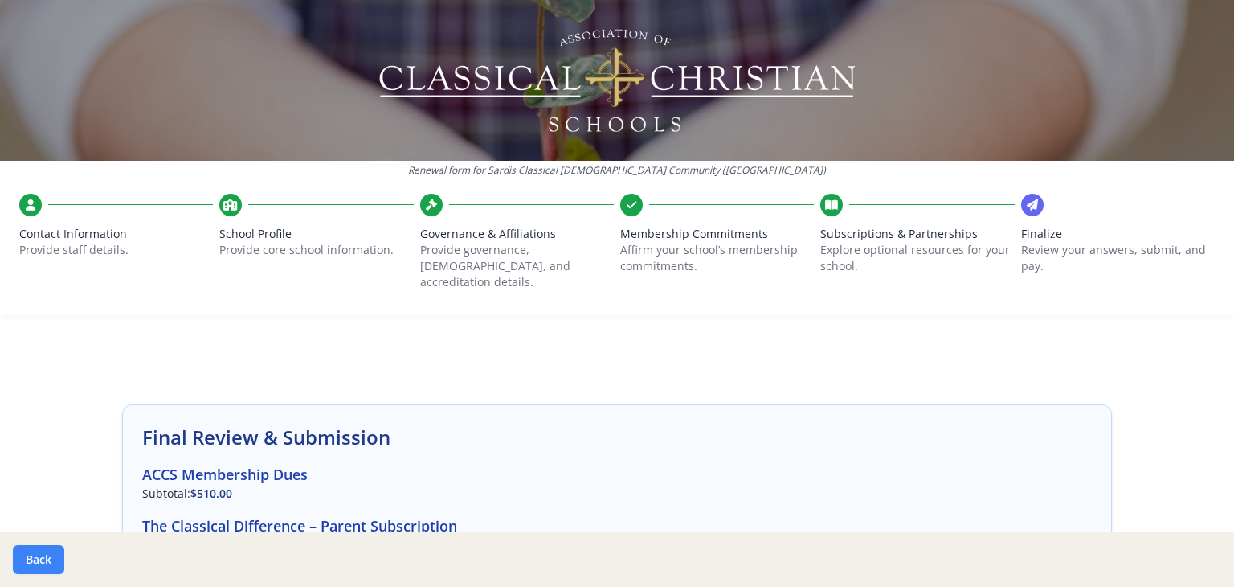
click at [39, 548] on button "Back" at bounding box center [38, 559] width 51 height 29
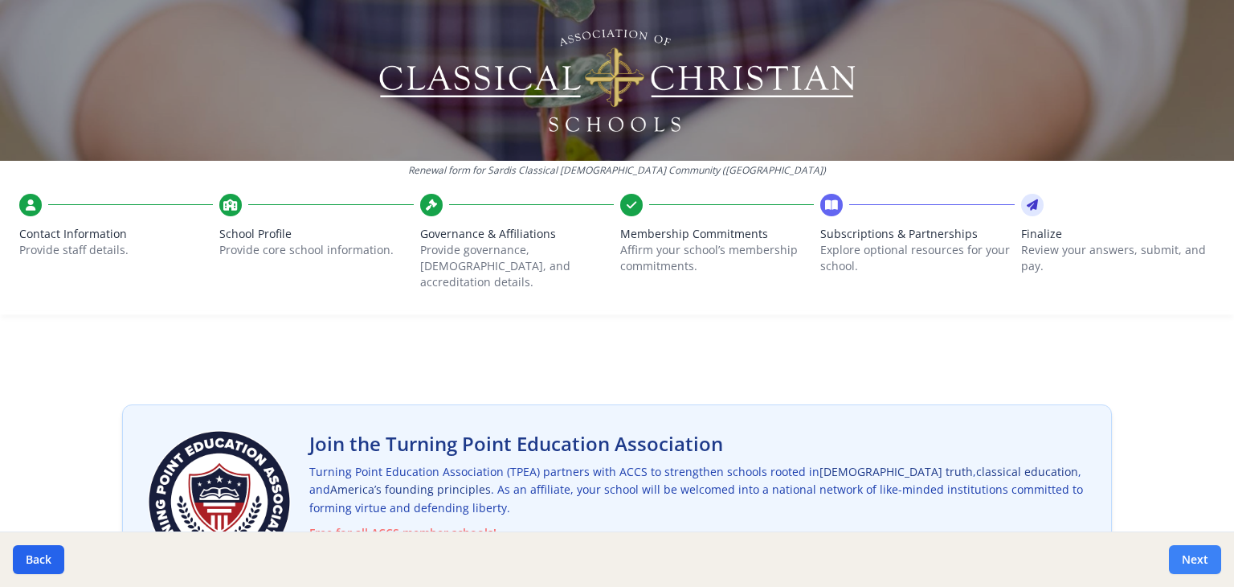
click at [1201, 557] on button "Next" at bounding box center [1195, 559] width 52 height 29
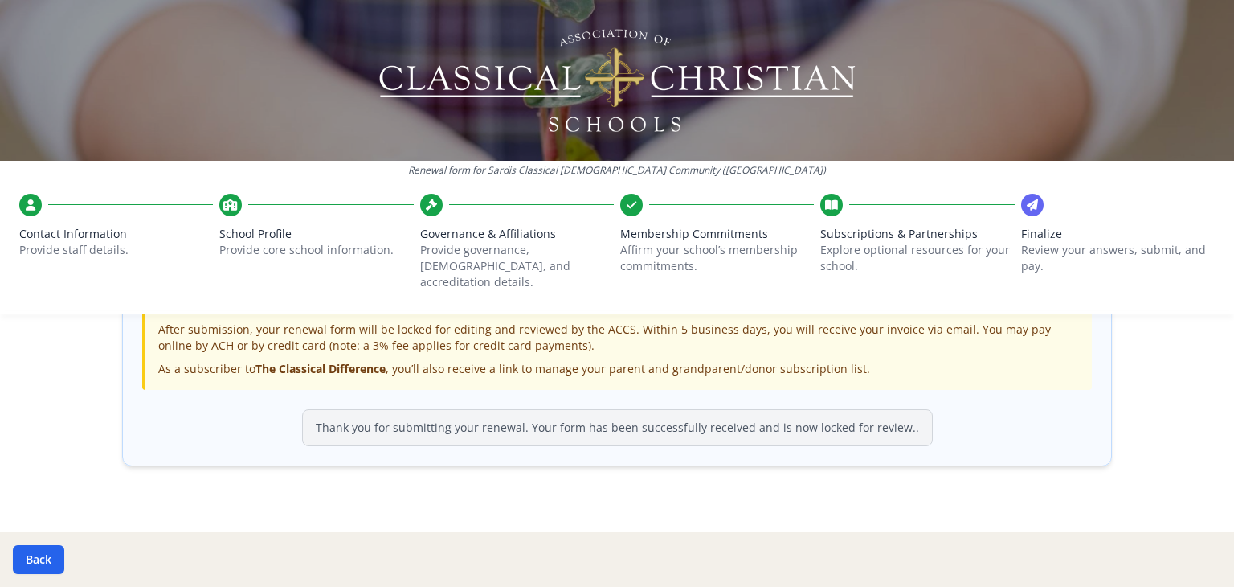
scroll to position [605, 0]
